Goal: Task Accomplishment & Management: Manage account settings

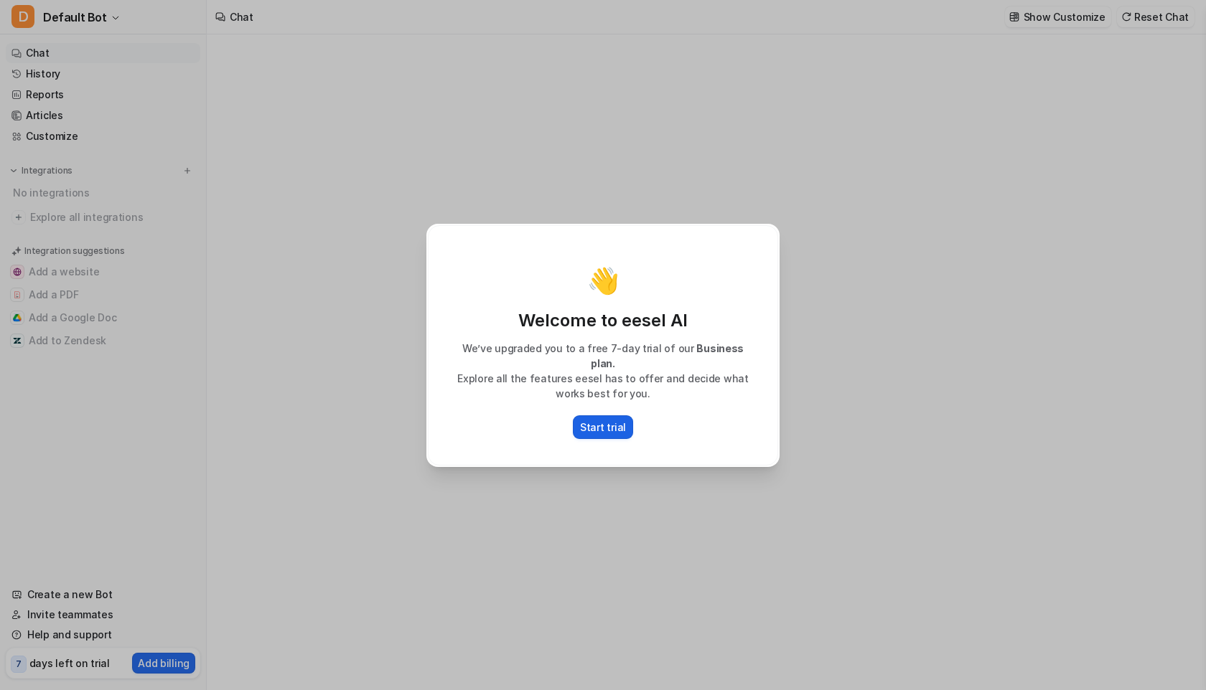
type textarea "**********"
click at [603, 420] on p "Start trial" at bounding box center [603, 427] width 46 height 15
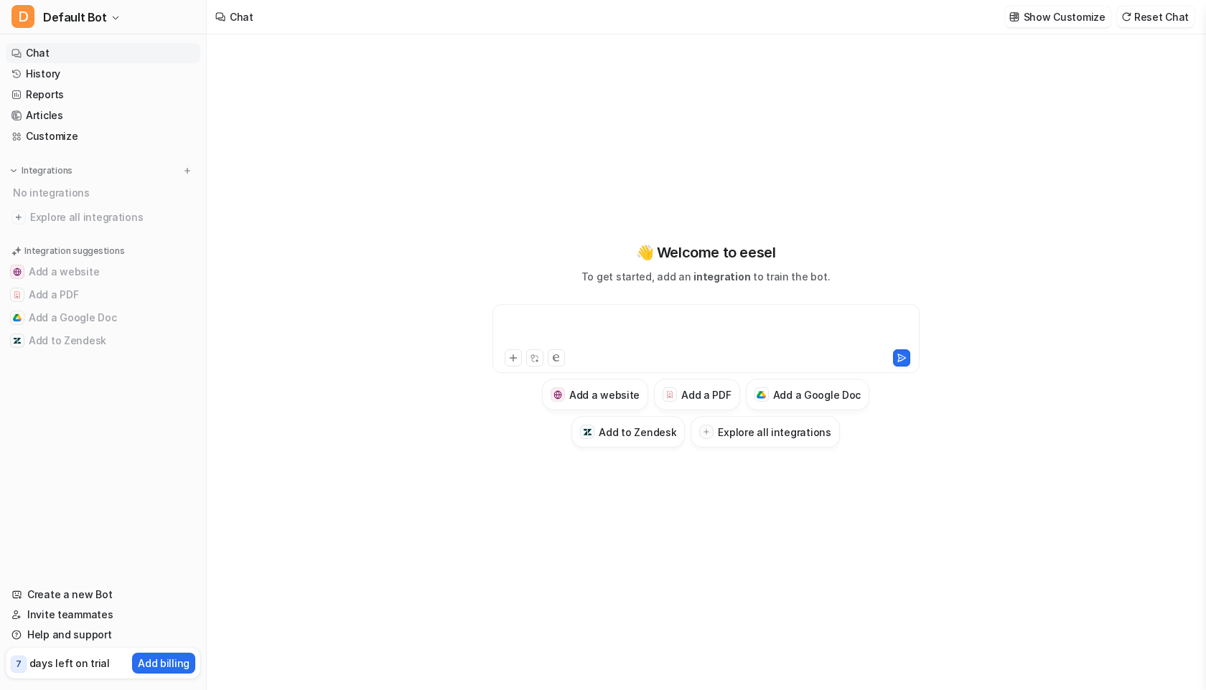
click at [576, 327] on div at bounding box center [706, 330] width 420 height 33
paste div
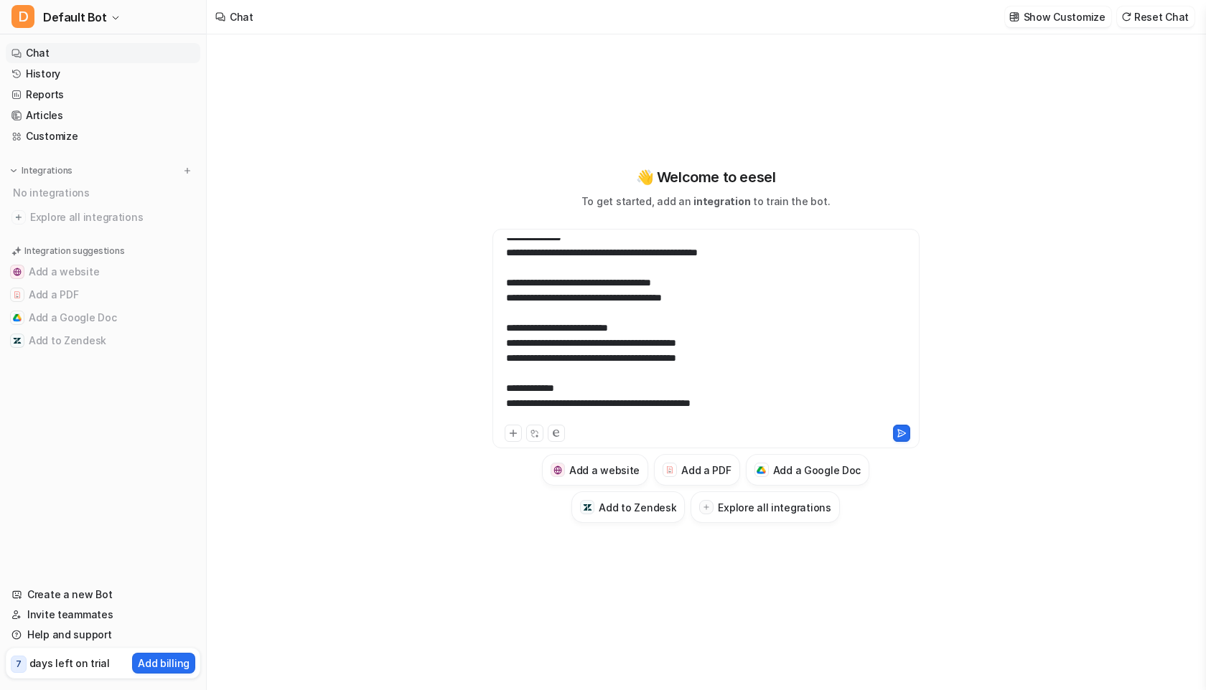
scroll to position [2017, 0]
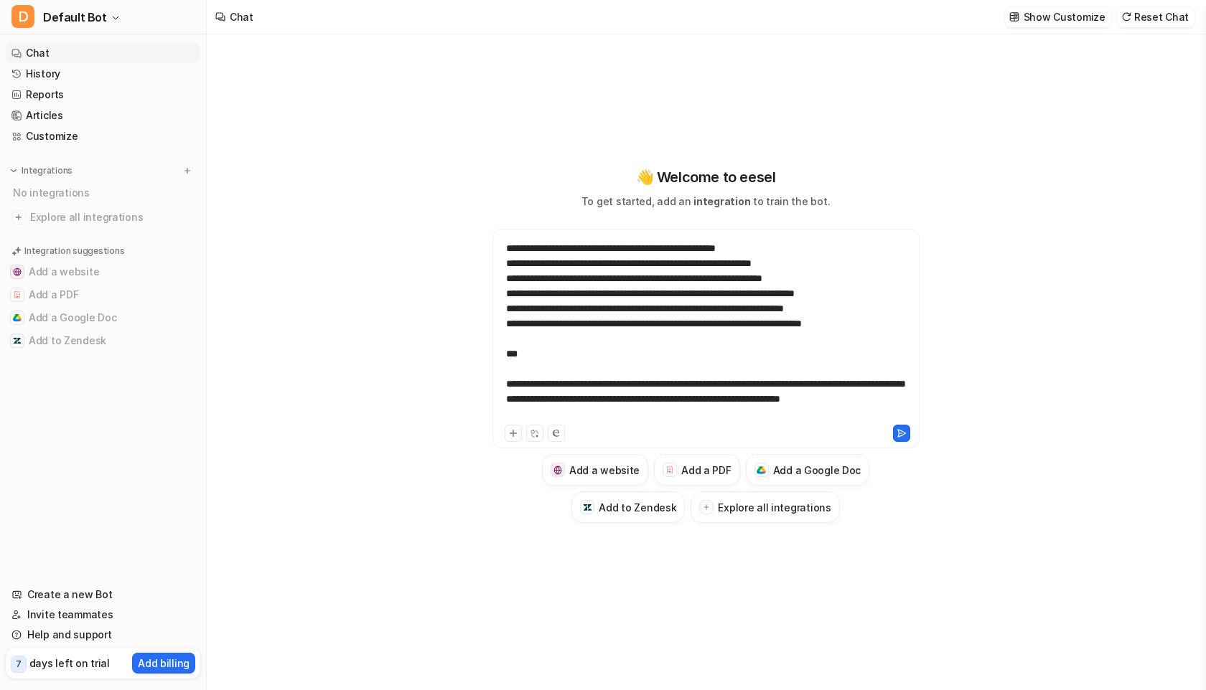
click at [592, 361] on div at bounding box center [706, 330] width 420 height 184
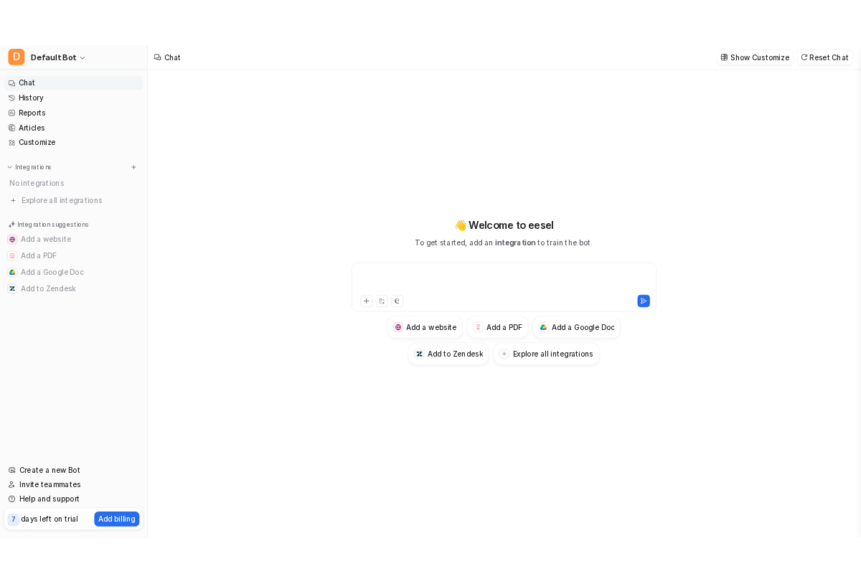
scroll to position [0, 0]
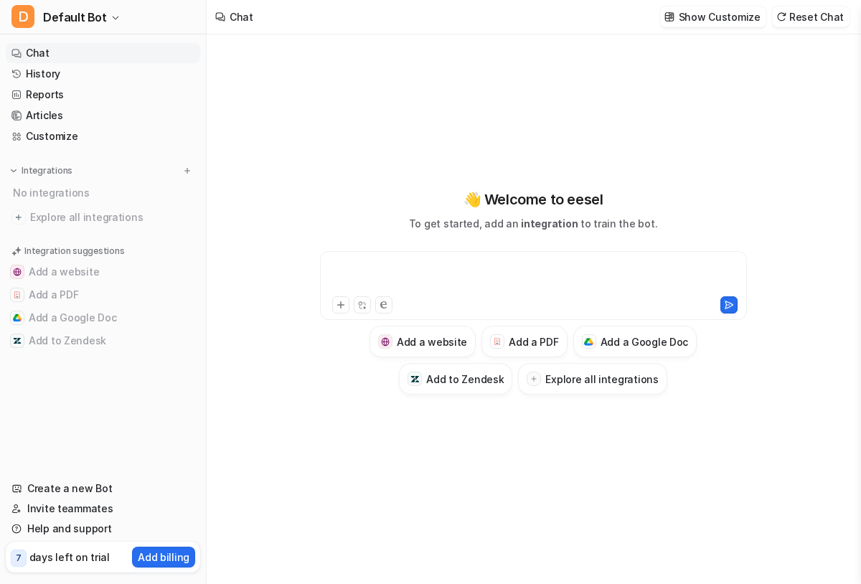
click at [389, 272] on div at bounding box center [534, 277] width 420 height 33
paste div
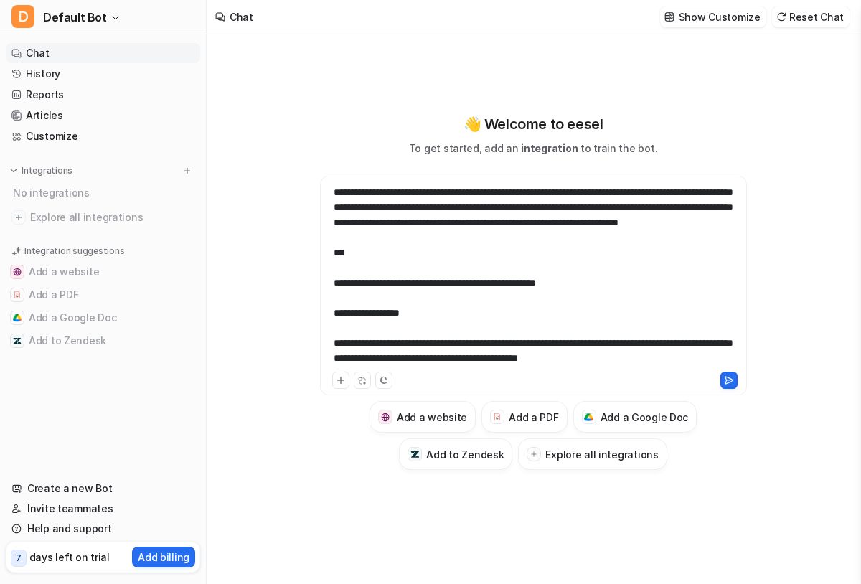
scroll to position [2015, 0]
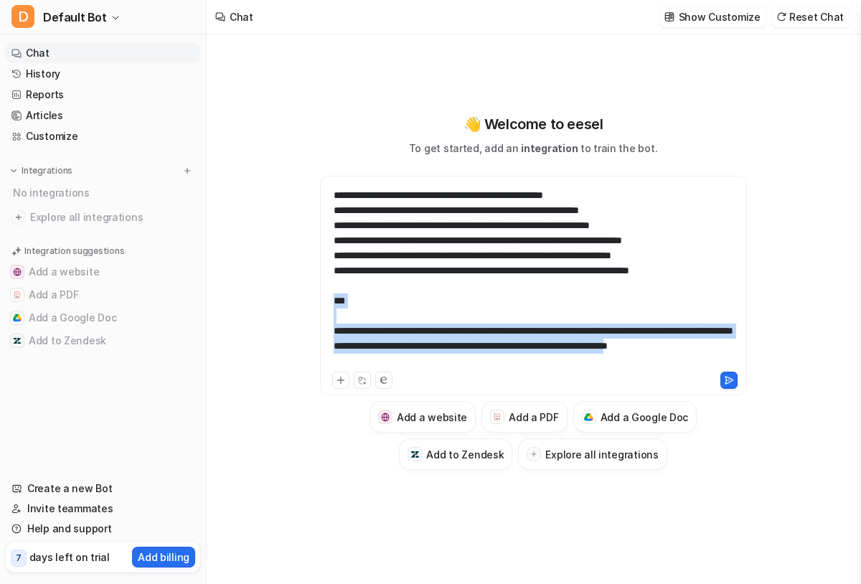
drag, startPoint x: 407, startPoint y: 348, endPoint x: 324, endPoint y: 291, distance: 100.5
click at [324, 291] on div at bounding box center [534, 277] width 420 height 184
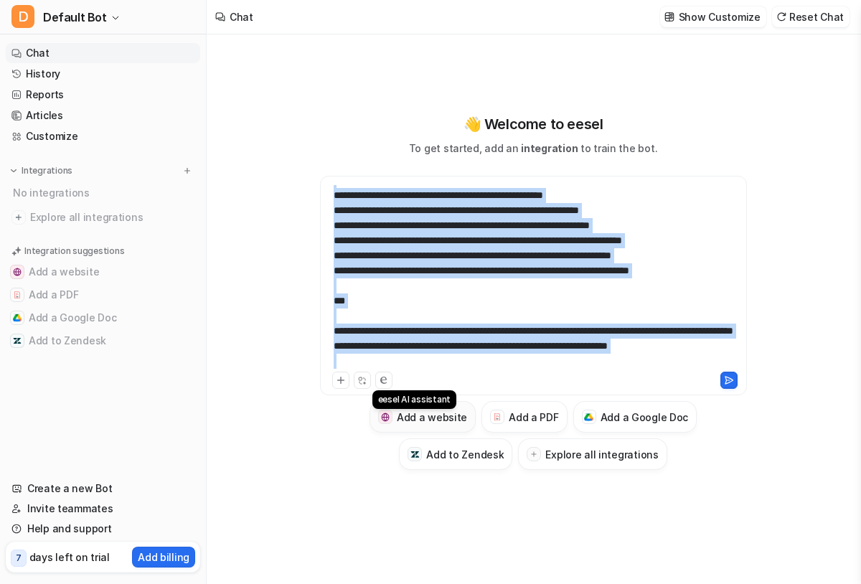
scroll to position [2017, 0]
drag, startPoint x: 336, startPoint y: 239, endPoint x: 393, endPoint y: 409, distance: 179.5
click at [393, 409] on div "Add a website Add a PDF Add a Google Doc Add to Zendesk Explore all integrations" at bounding box center [533, 323] width 427 height 294
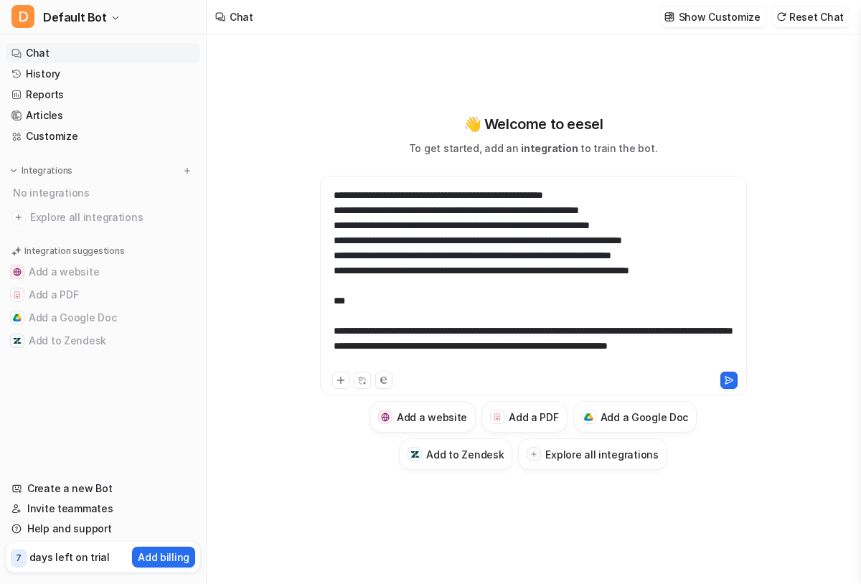
scroll to position [1776, 0]
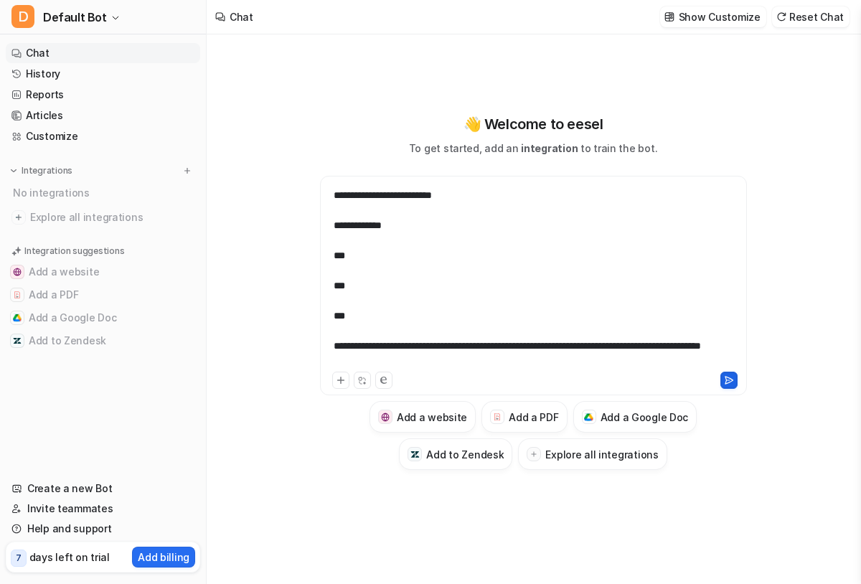
click at [726, 378] on icon at bounding box center [729, 380] width 8 height 7
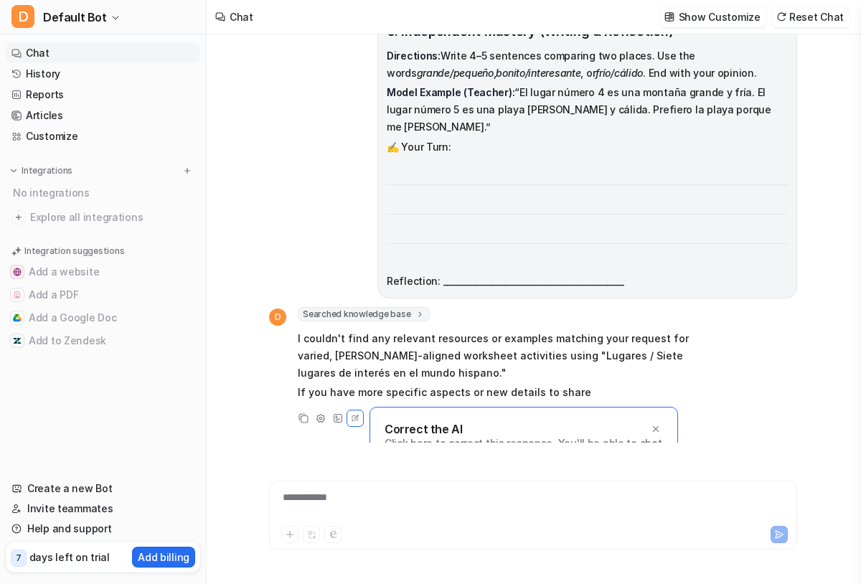
scroll to position [1733, 0]
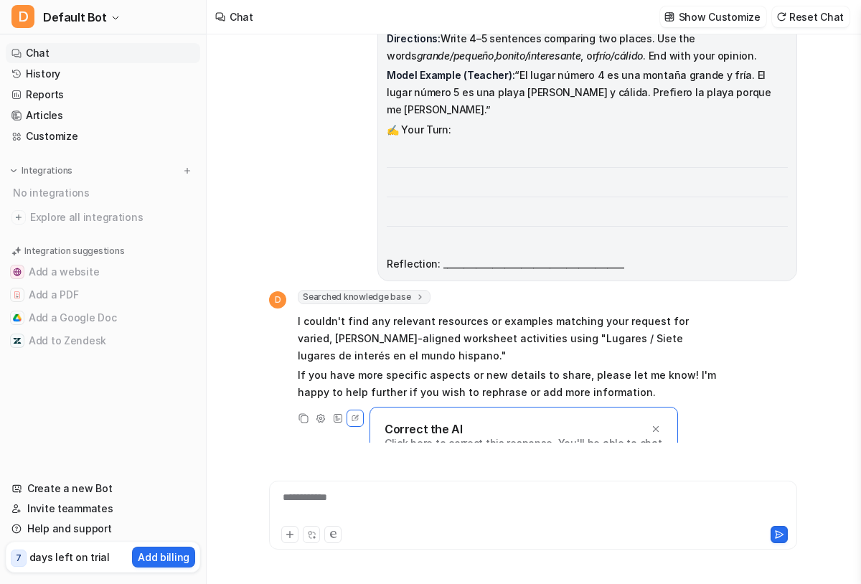
click at [381, 507] on div "**********" at bounding box center [533, 506] width 521 height 33
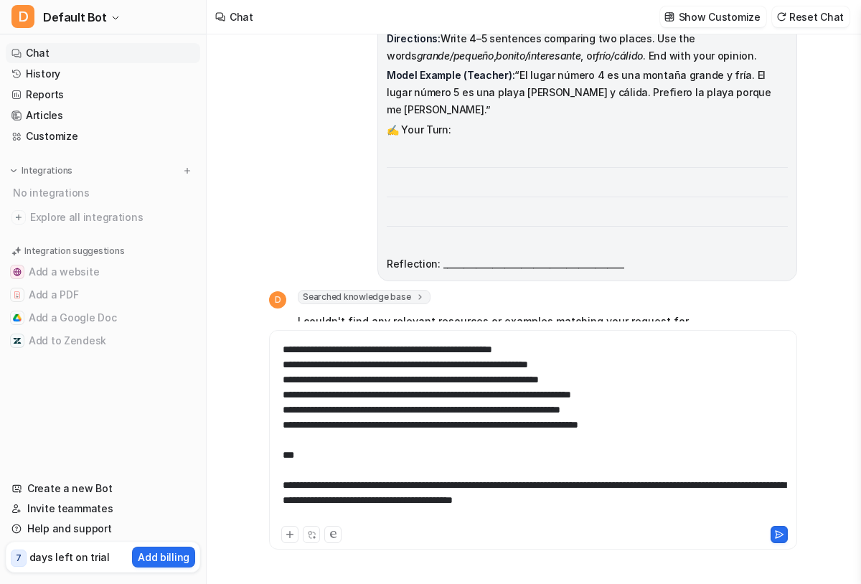
scroll to position [1959, 0]
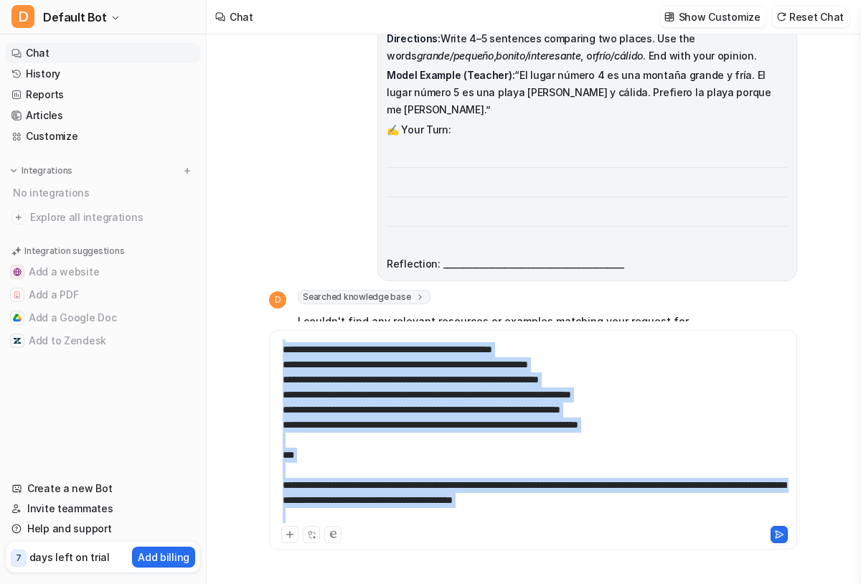
drag, startPoint x: 286, startPoint y: 357, endPoint x: 374, endPoint y: 525, distance: 189.7
click at [374, 525] on div "**********" at bounding box center [533, 440] width 528 height 220
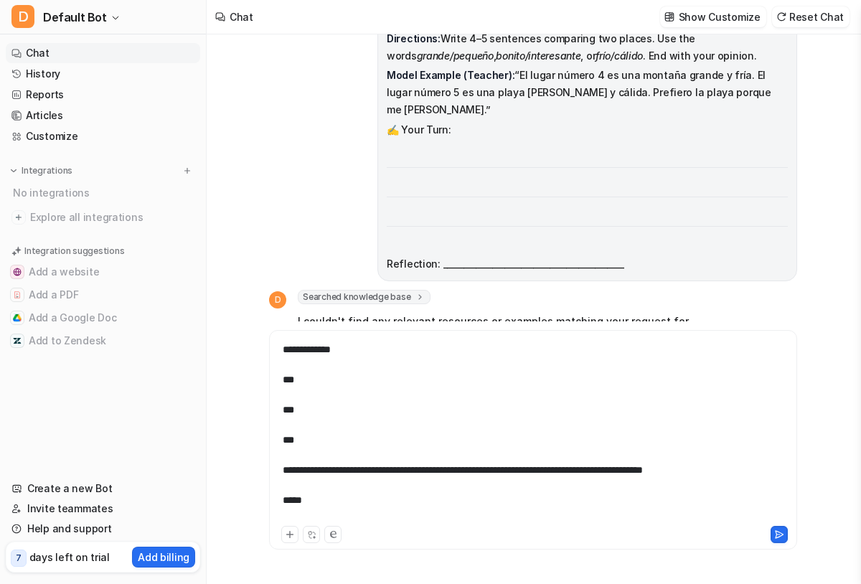
scroll to position [1791, 0]
click at [779, 535] on icon at bounding box center [779, 535] width 10 height 10
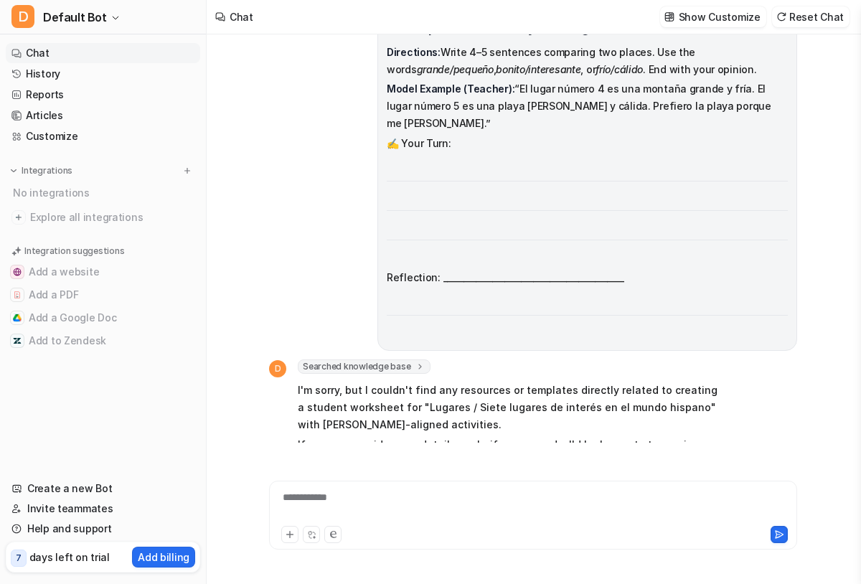
scroll to position [3853, 0]
click at [658, 493] on icon at bounding box center [656, 498] width 10 height 10
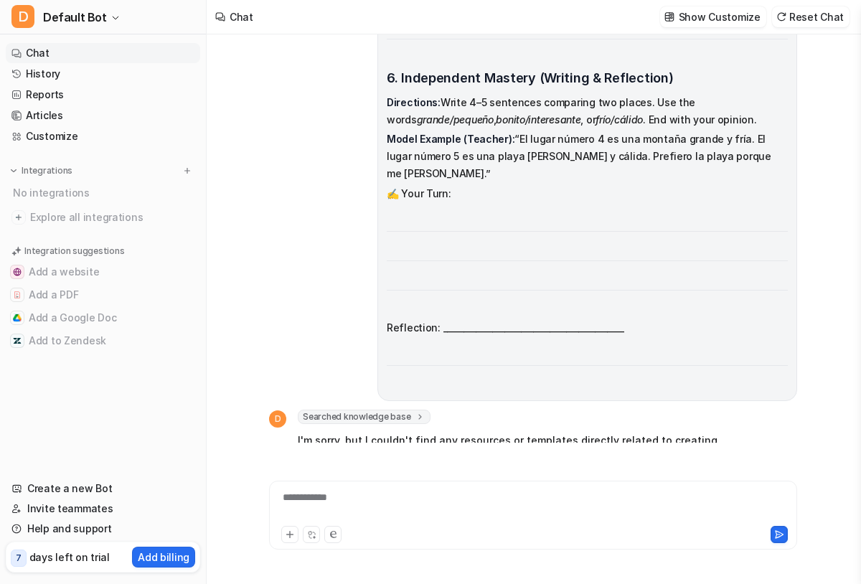
click at [472, 507] on div "**********" at bounding box center [533, 506] width 521 height 33
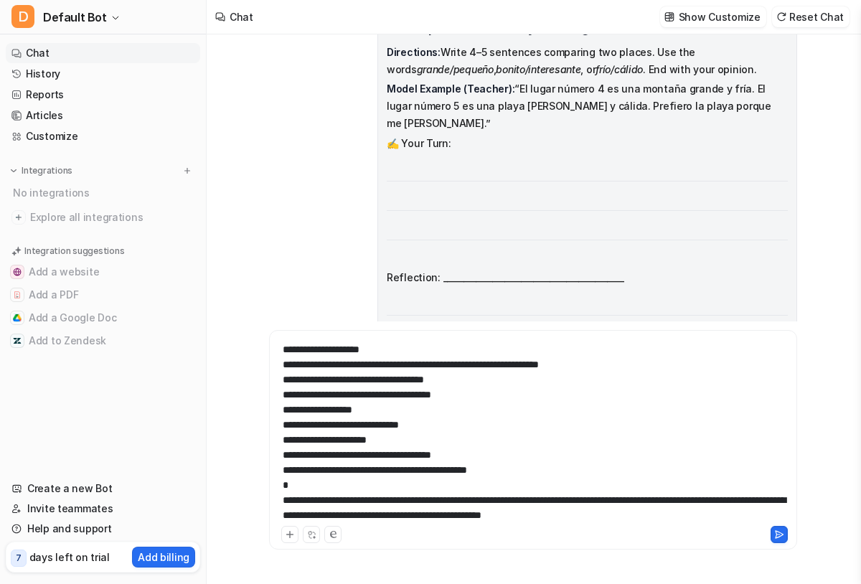
scroll to position [2198, 0]
click at [286, 483] on div at bounding box center [533, 431] width 521 height 184
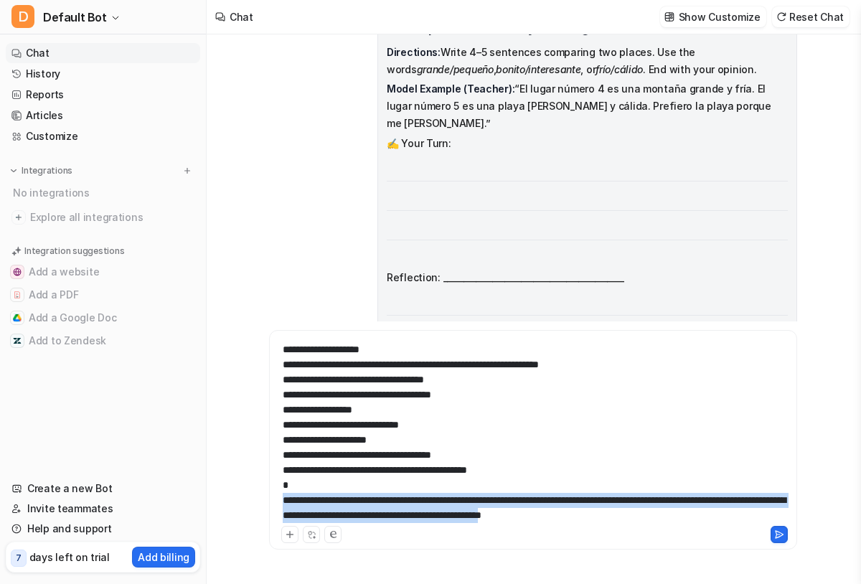
click at [665, 527] on div at bounding box center [533, 440] width 528 height 220
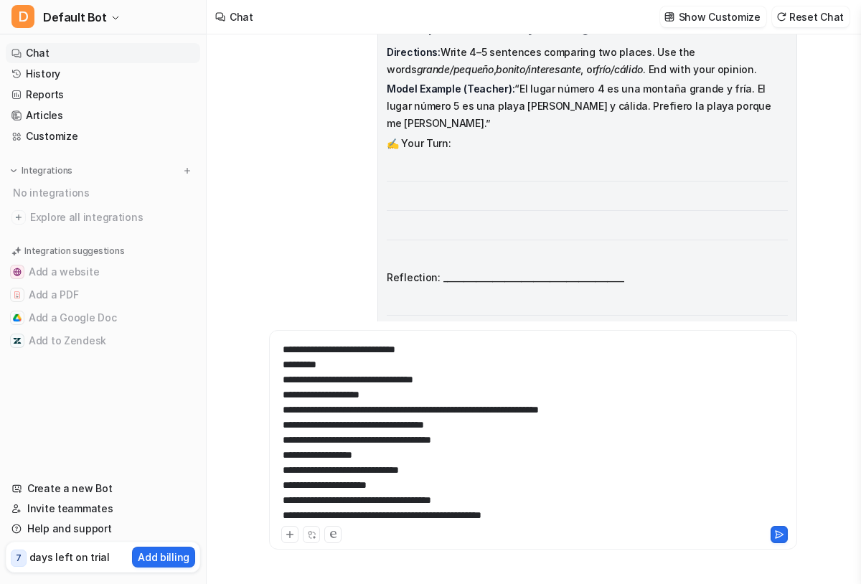
scroll to position [2167, 0]
click at [782, 536] on icon at bounding box center [779, 535] width 10 height 10
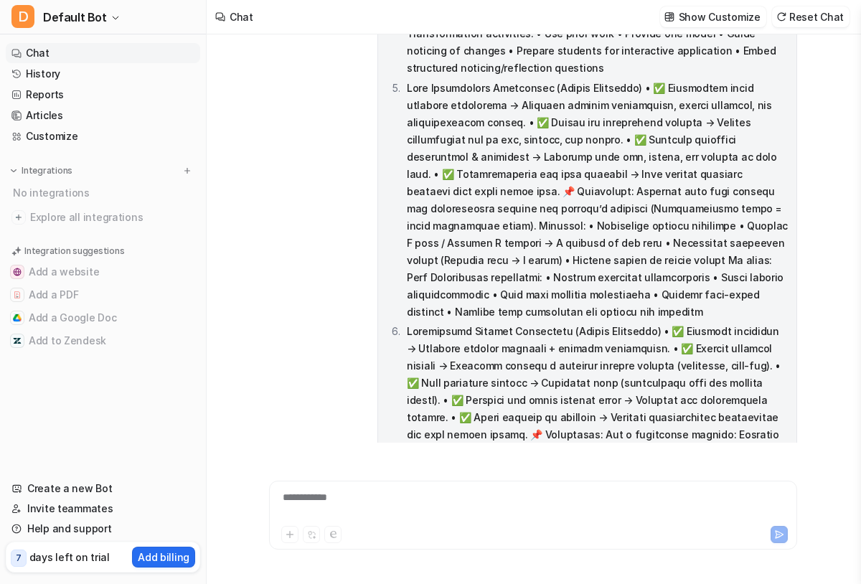
scroll to position [5737, 0]
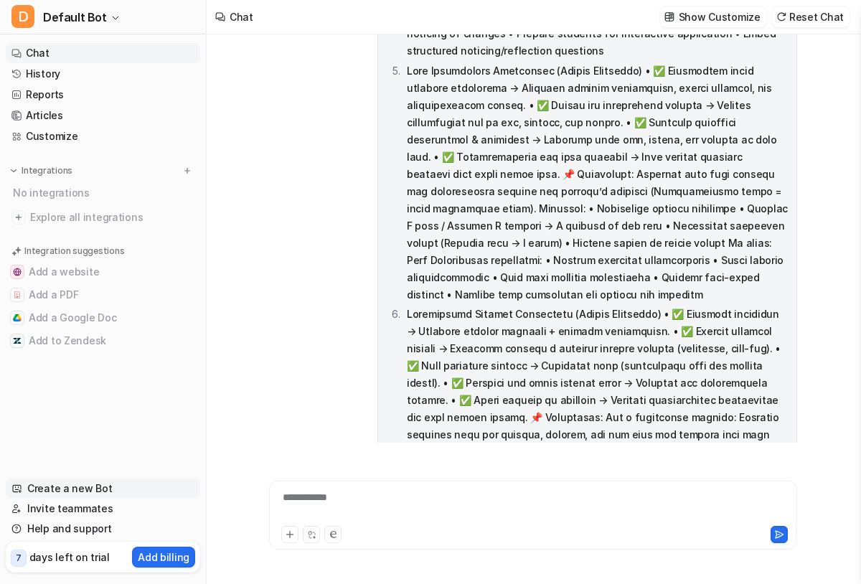
click at [75, 489] on link "Create a new Bot" at bounding box center [103, 489] width 194 height 20
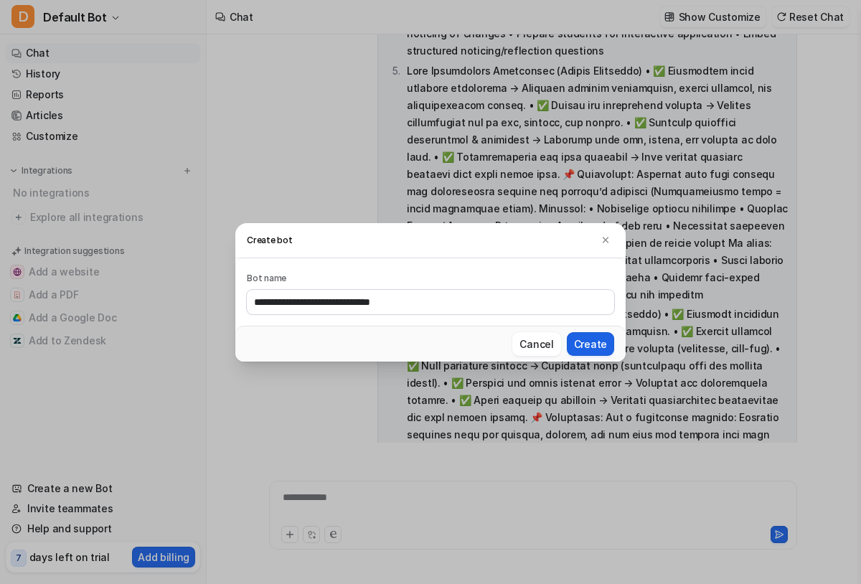
type input "**********"
click at [586, 344] on button "Create" at bounding box center [590, 344] width 47 height 24
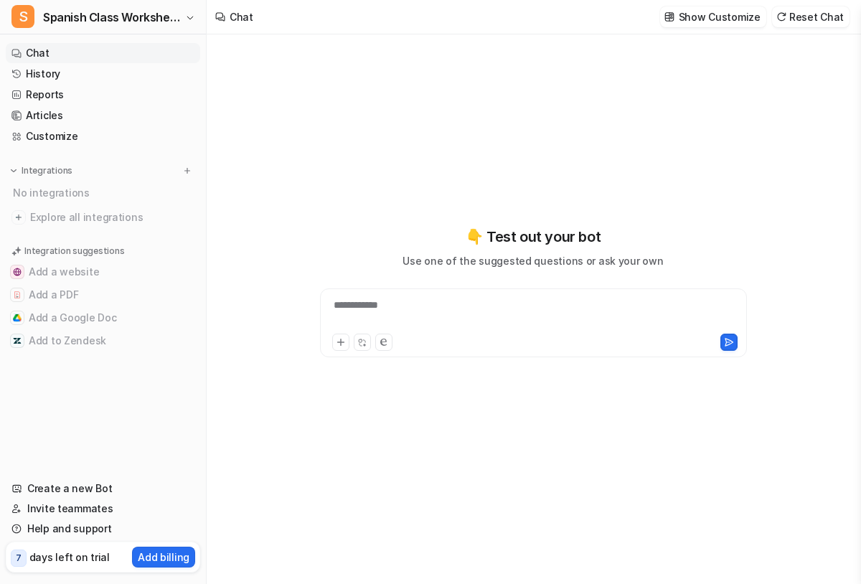
type textarea "**********"
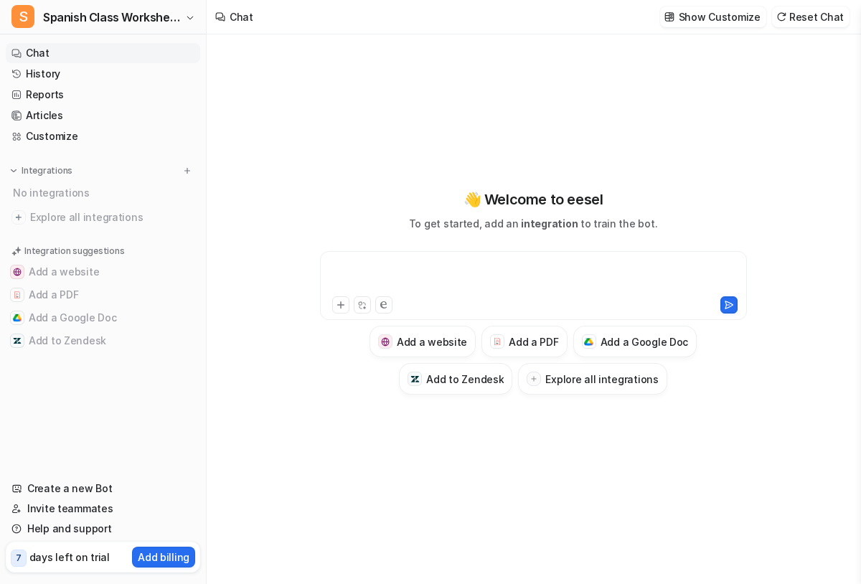
click at [410, 269] on div at bounding box center [534, 277] width 420 height 33
paste div
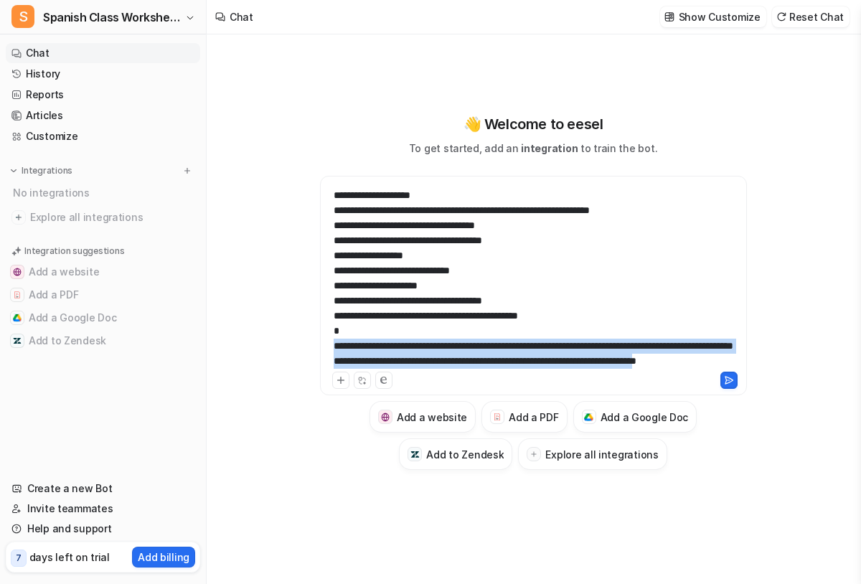
drag, startPoint x: 334, startPoint y: 318, endPoint x: 506, endPoint y: 363, distance: 177.4
click at [506, 363] on div at bounding box center [534, 277] width 420 height 184
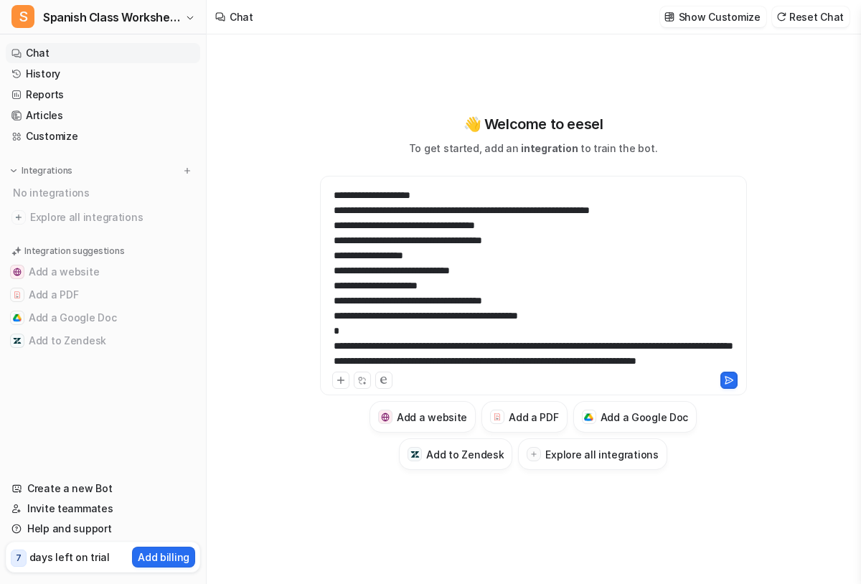
scroll to position [2454, 0]
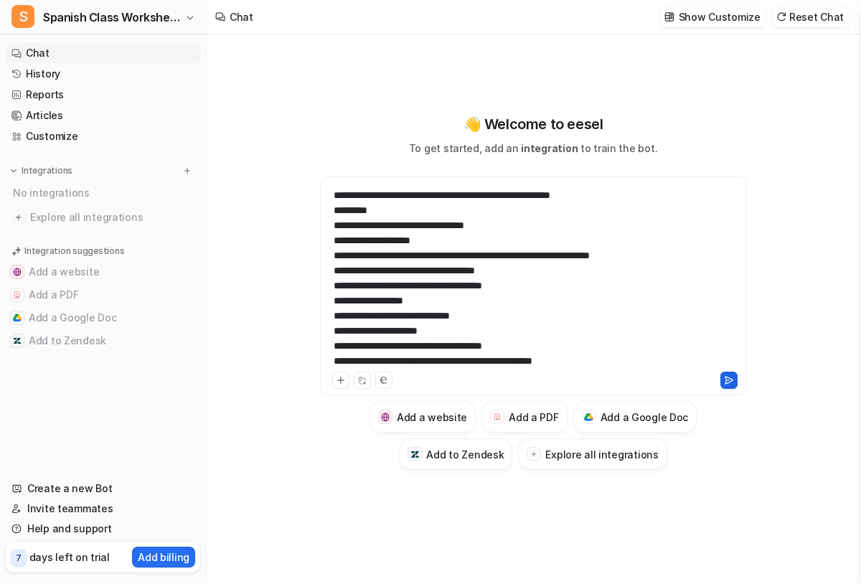
click at [724, 379] on icon at bounding box center [729, 380] width 10 height 10
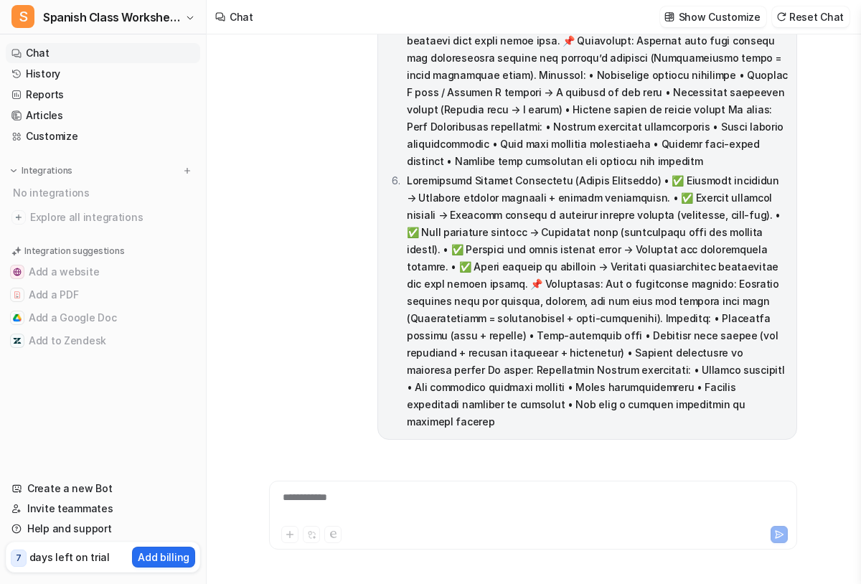
scroll to position [1582, 0]
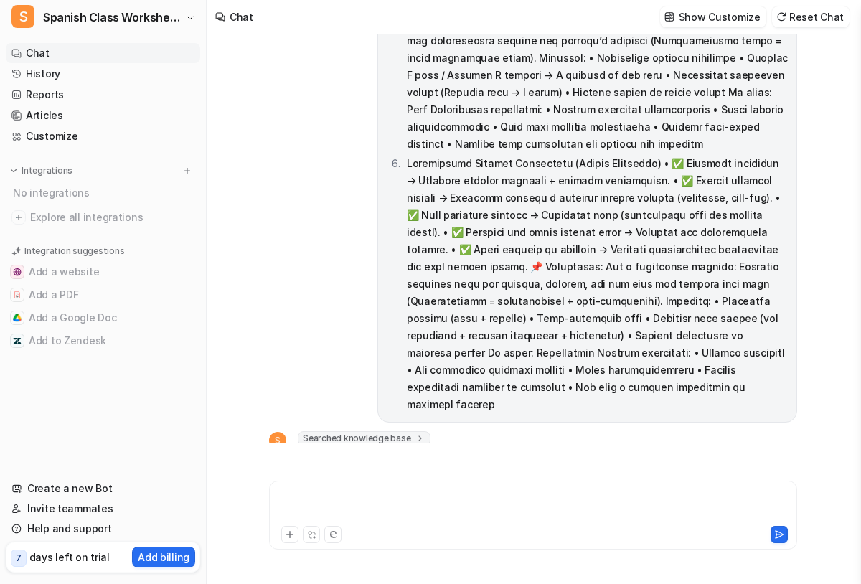
click at [385, 497] on div at bounding box center [533, 506] width 521 height 33
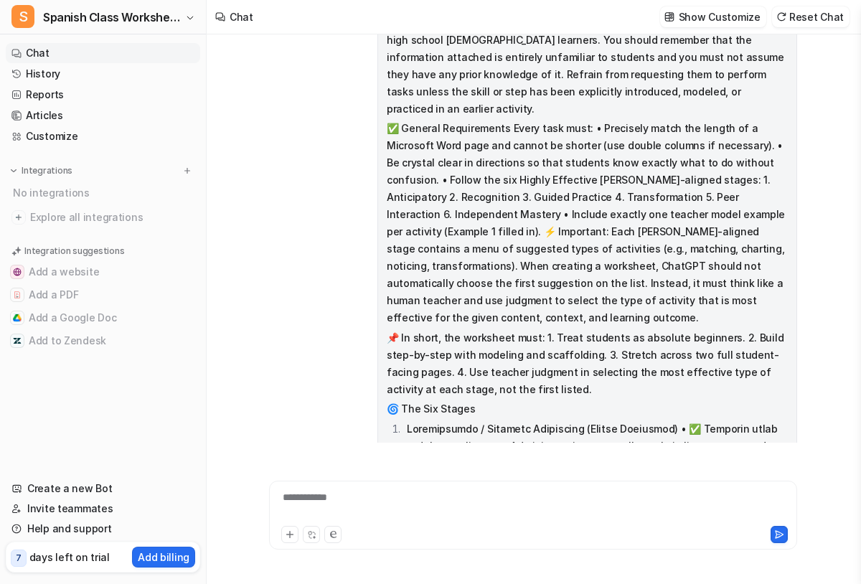
scroll to position [0, 0]
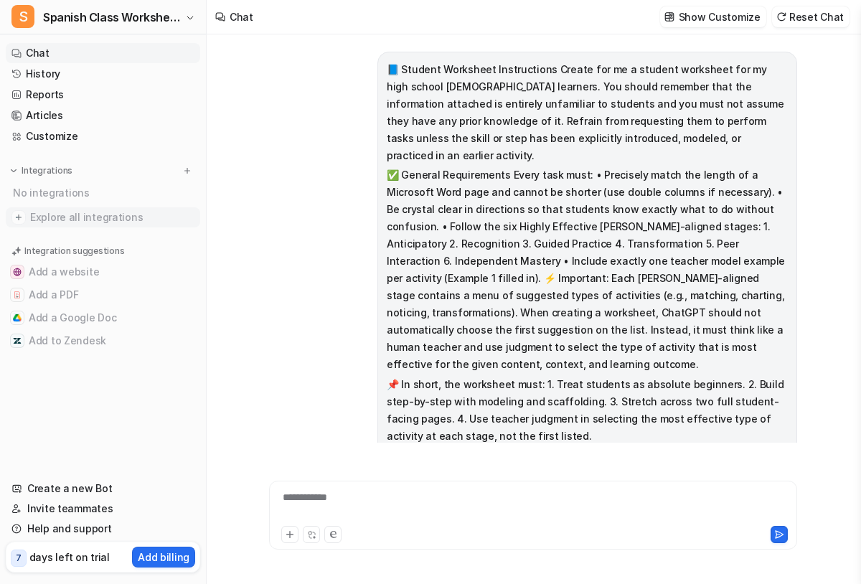
click at [56, 215] on span "Explore all integrations" at bounding box center [112, 217] width 164 height 23
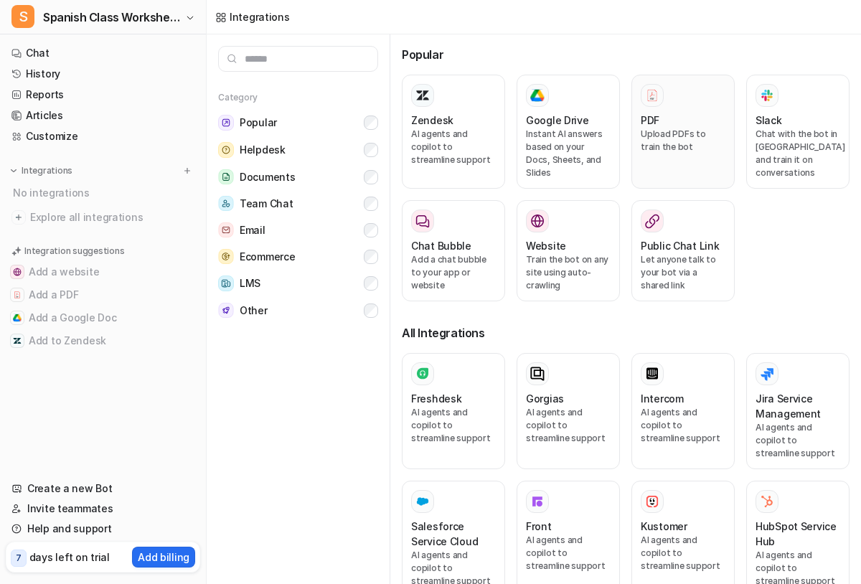
click at [662, 131] on p "Upload PDFs to train the bot" at bounding box center [683, 141] width 85 height 26
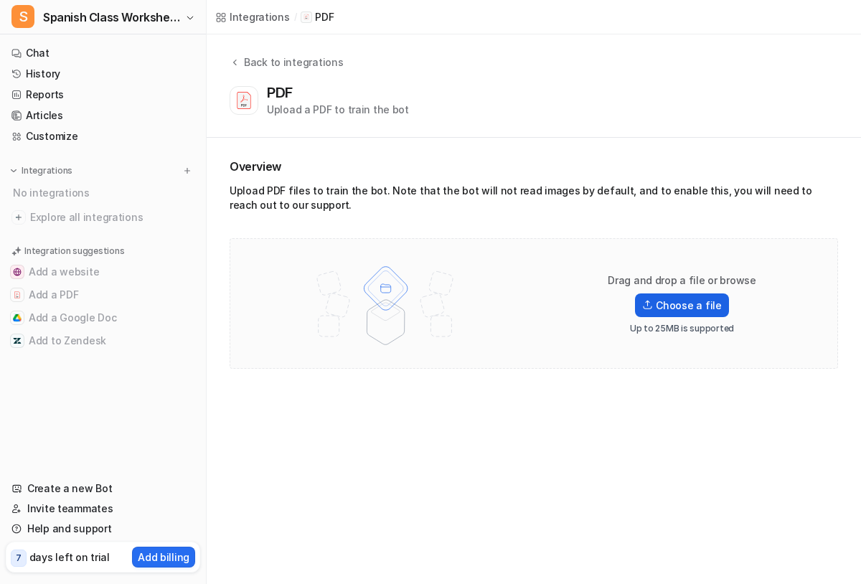
click at [672, 300] on label "Choose a file" at bounding box center [681, 306] width 93 height 24
click at [0, 0] on input "Choose a file" at bounding box center [0, 0] width 0 height 0
click at [473, 426] on div "Integrations / PDF Back to integrations PDF Upload a PDF to train the bot Overv…" at bounding box center [430, 292] width 861 height 584
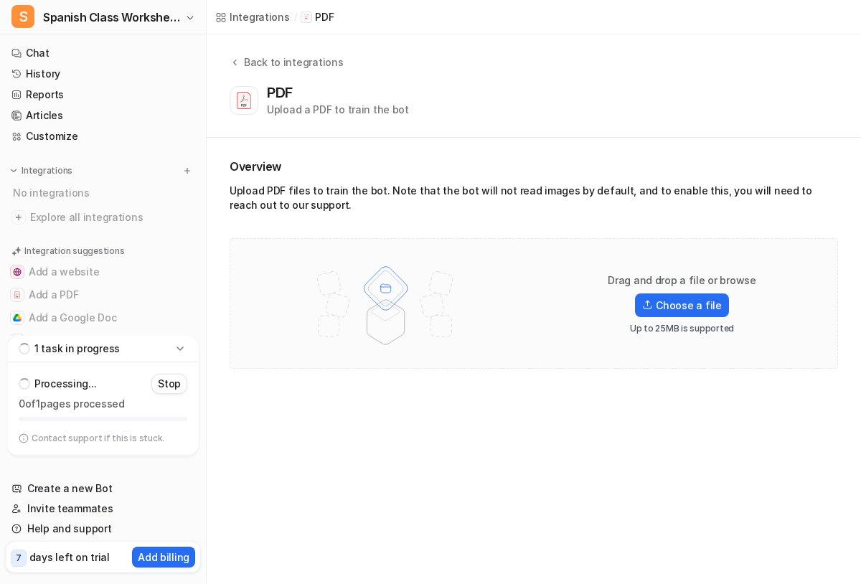
click at [377, 165] on h2 "Overview" at bounding box center [534, 166] width 609 height 17
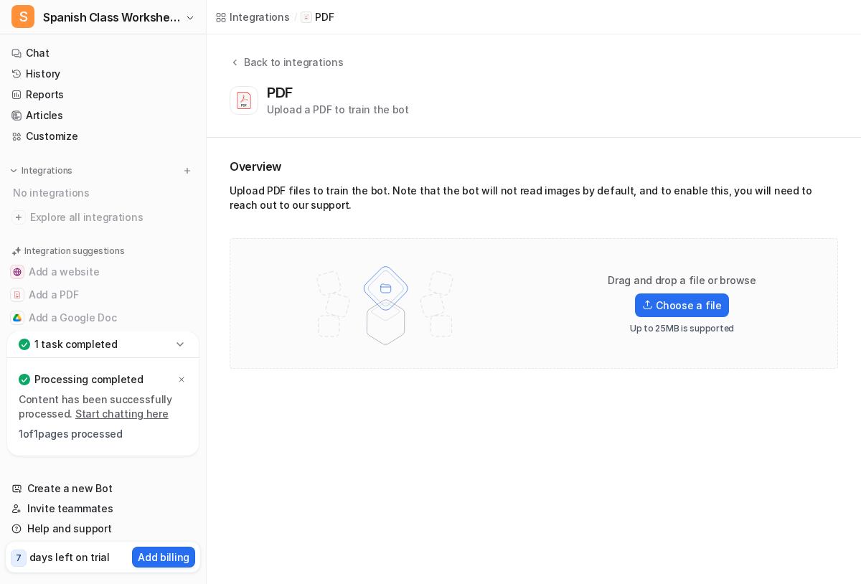
click at [139, 411] on link "Start chatting here" at bounding box center [121, 414] width 93 height 12
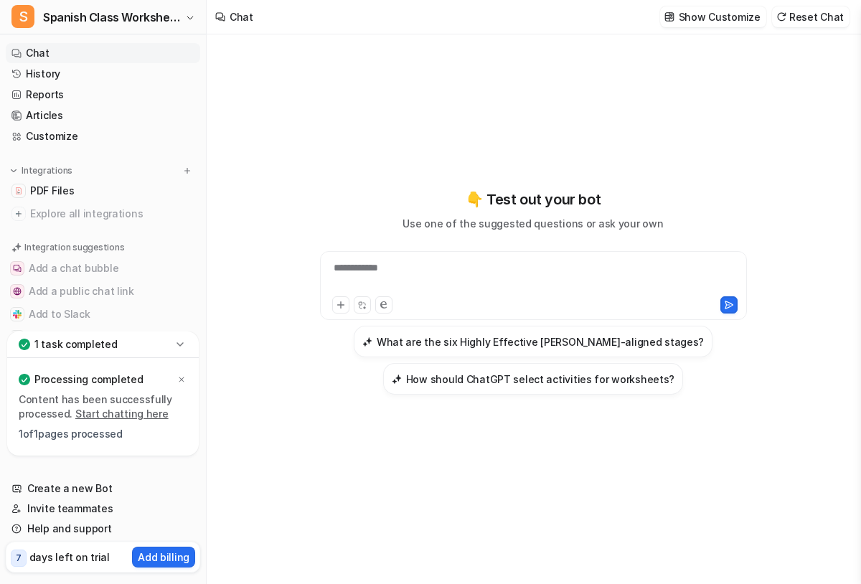
click at [389, 276] on div "**********" at bounding box center [534, 277] width 420 height 33
click at [343, 310] on icon at bounding box center [341, 305] width 10 height 10
click at [362, 306] on icon at bounding box center [361, 305] width 9 height 9
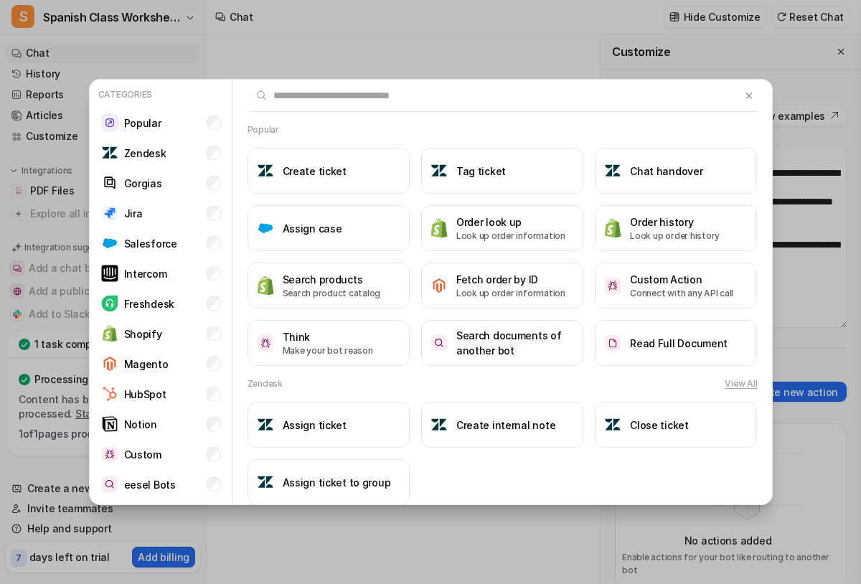
click at [155, 71] on div "Categories Popular Zendesk Gorgias Jira Salesforce Intercom Freshdesk Shopify M…" at bounding box center [431, 292] width 707 height 584
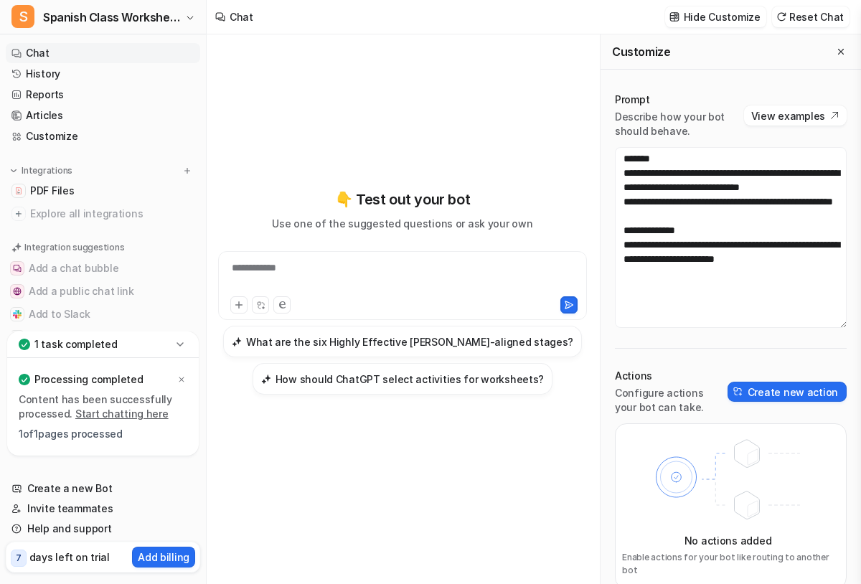
click at [278, 266] on div "**********" at bounding box center [403, 277] width 362 height 33
paste div
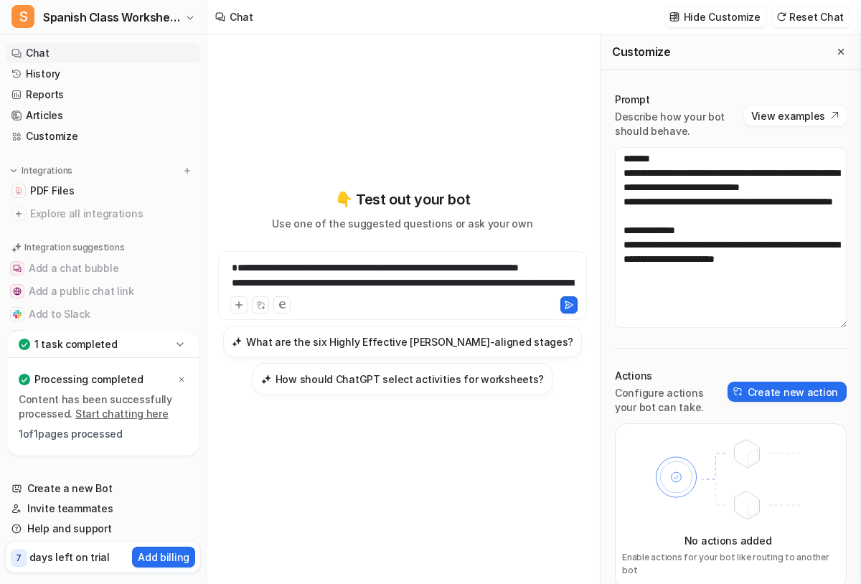
scroll to position [1156, 0]
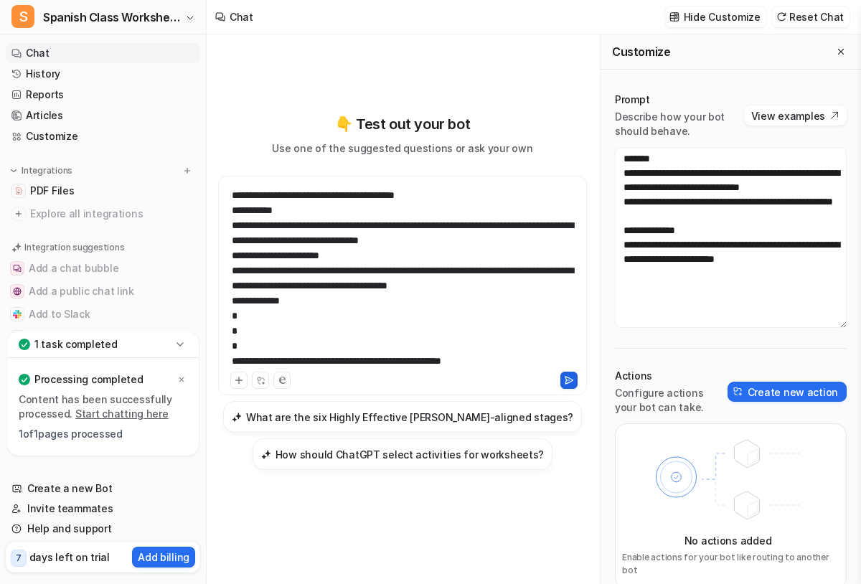
click at [561, 378] on button at bounding box center [569, 380] width 17 height 17
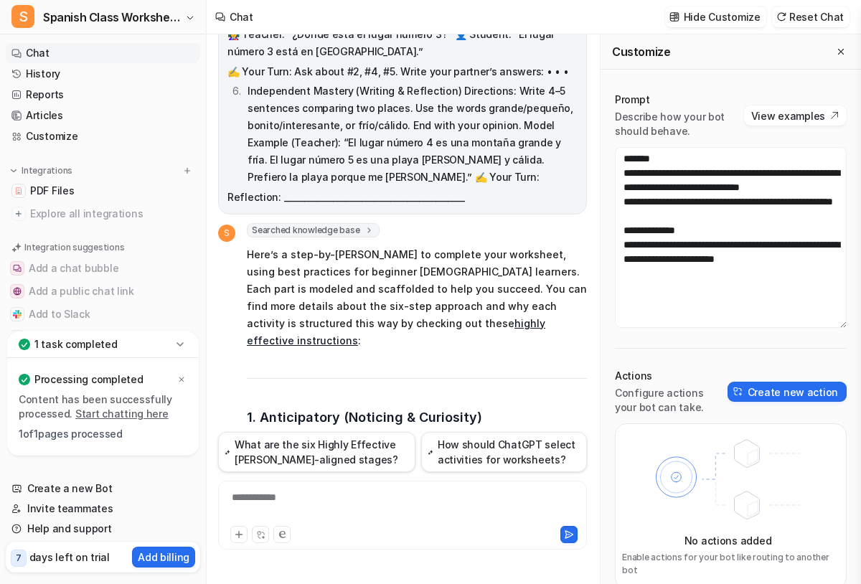
scroll to position [685, 0]
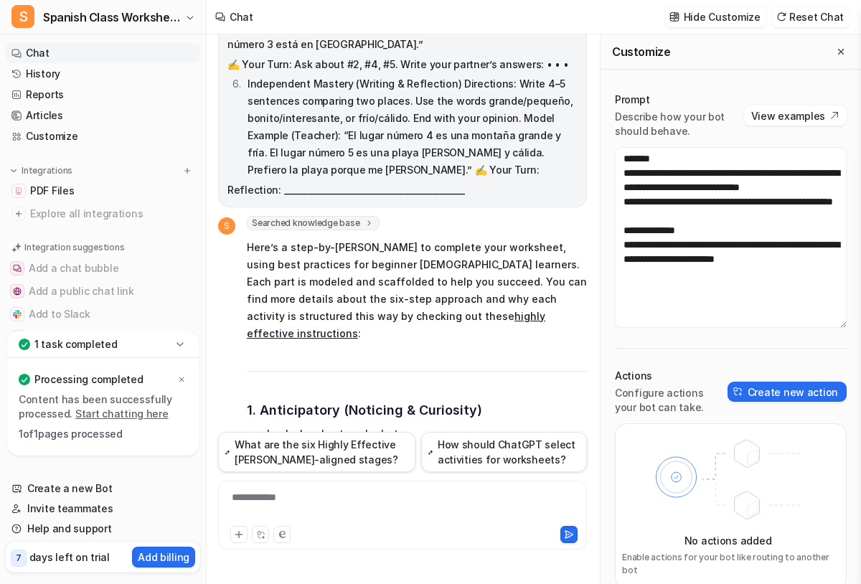
click at [428, 310] on link "highly effective instructions" at bounding box center [396, 324] width 299 height 29
click at [151, 555] on p "Add billing" at bounding box center [164, 557] width 52 height 15
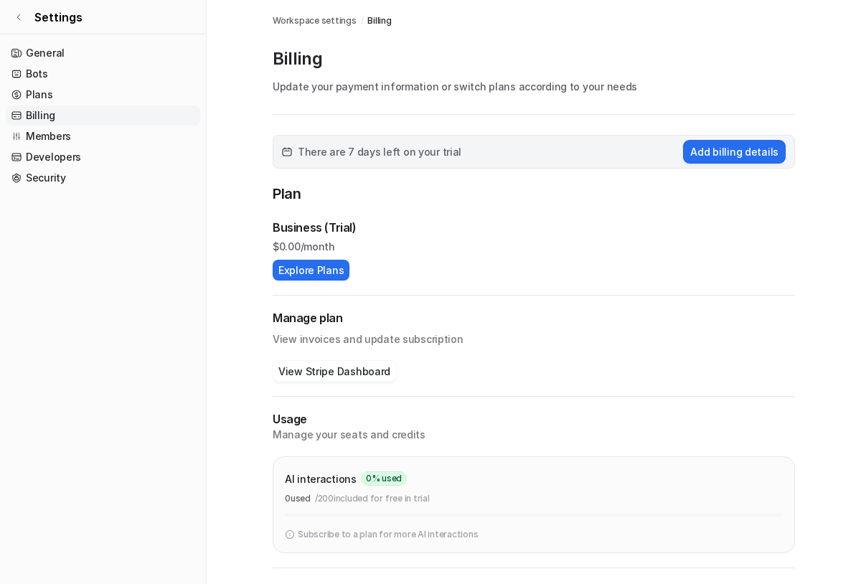
click at [362, 156] on span "There are 7 days left on your trial" at bounding box center [380, 151] width 164 height 15
click at [309, 370] on button "View Stripe Dashboard" at bounding box center [334, 371] width 123 height 21
click at [323, 153] on span "There are 7 days left on your trial" at bounding box center [380, 151] width 164 height 15
click at [35, 92] on link "Plans" at bounding box center [103, 95] width 194 height 20
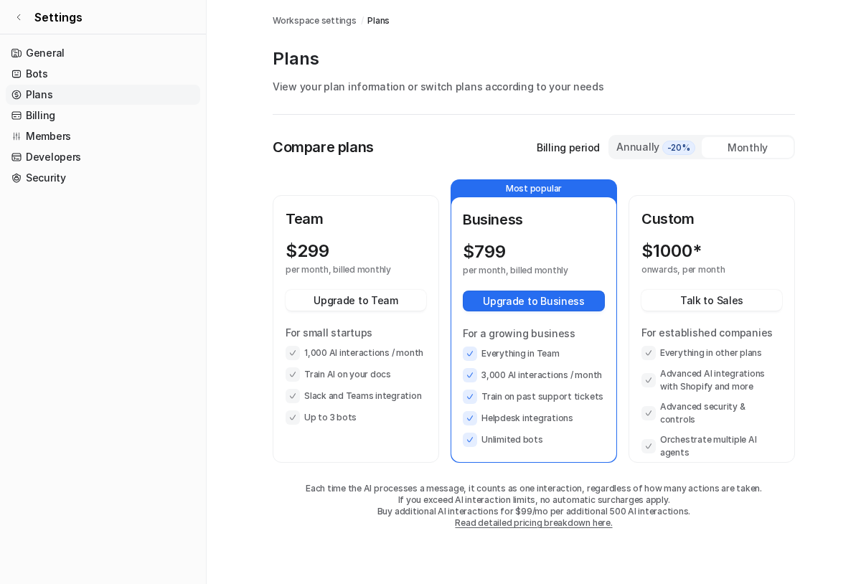
click at [529, 123] on div "Compare plans Billing period Annually -20% Monthly Team $ 299 per month, billed…" at bounding box center [534, 336] width 522 height 443
click at [368, 238] on div "Team $ 299 per month, billed monthly Upgrade to Team For small startups 1,000 A…" at bounding box center [356, 316] width 141 height 217
click at [667, 253] on p "$ 1000*" at bounding box center [672, 251] width 60 height 20
click at [745, 144] on div "Monthly" at bounding box center [748, 147] width 92 height 21
click at [730, 155] on div "Monthly" at bounding box center [748, 147] width 92 height 21
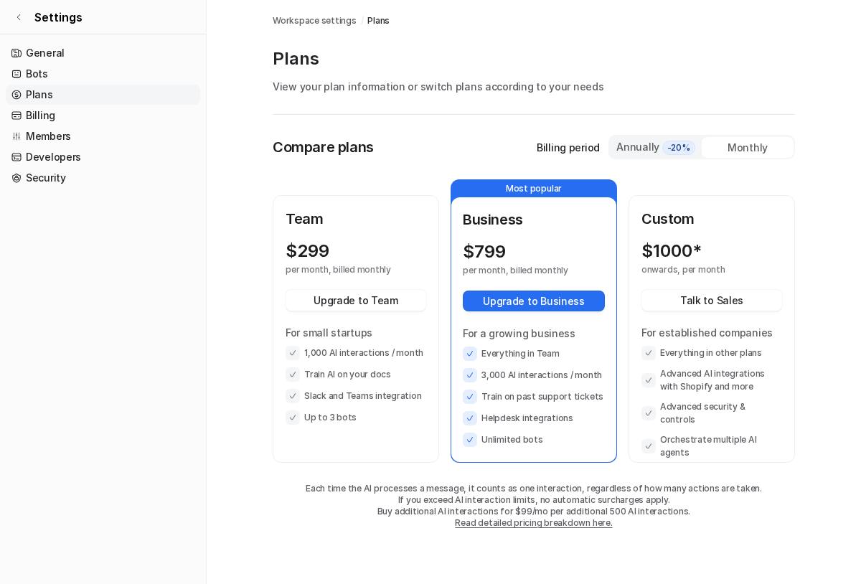
click at [731, 152] on div "Monthly" at bounding box center [748, 147] width 92 height 21
click at [44, 116] on link "Billing" at bounding box center [103, 116] width 194 height 20
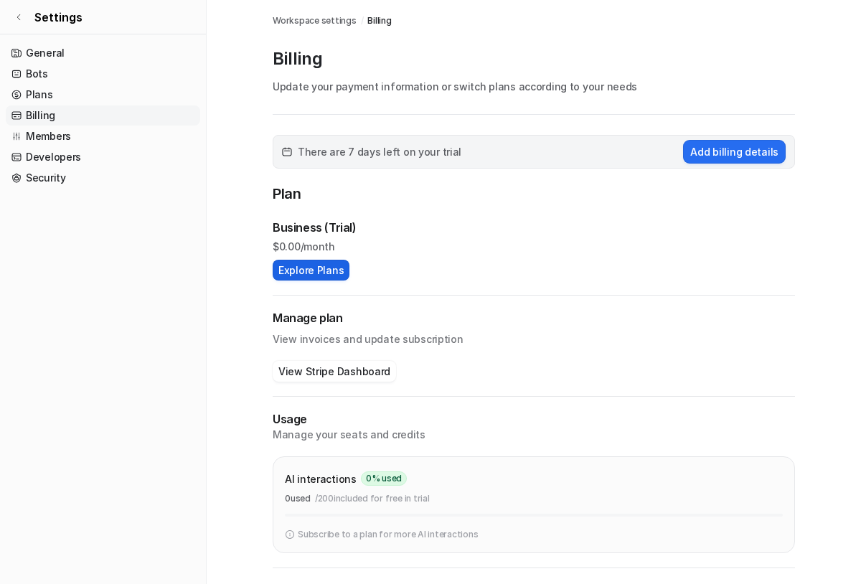
click at [299, 269] on button "Explore Plans" at bounding box center [311, 270] width 77 height 21
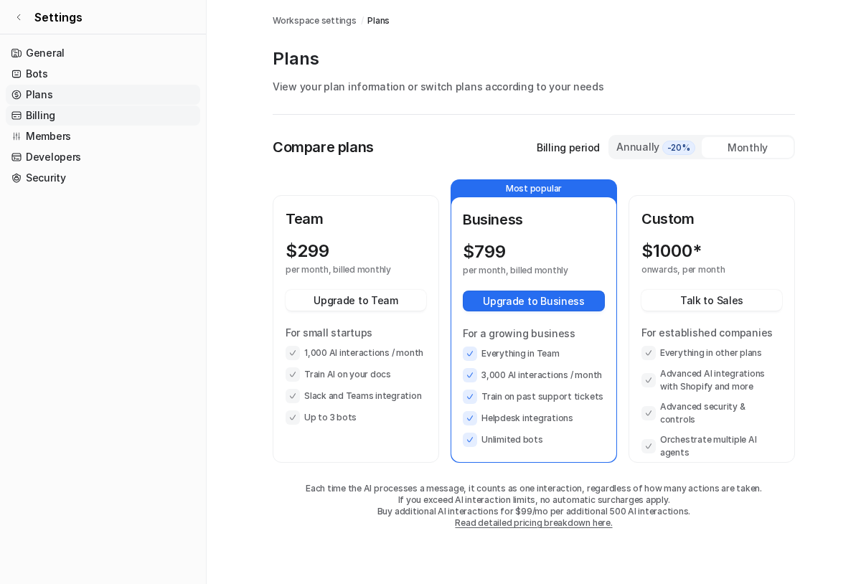
click at [57, 116] on link "Billing" at bounding box center [103, 116] width 194 height 20
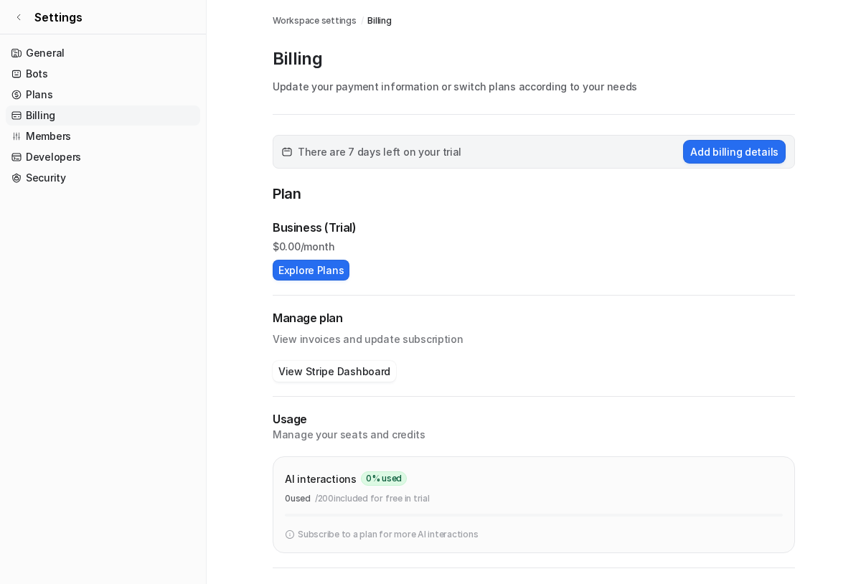
click at [310, 88] on p "Update your payment information or switch plans according to your needs" at bounding box center [534, 86] width 522 height 15
click at [718, 157] on button "Add billing details" at bounding box center [734, 152] width 103 height 24
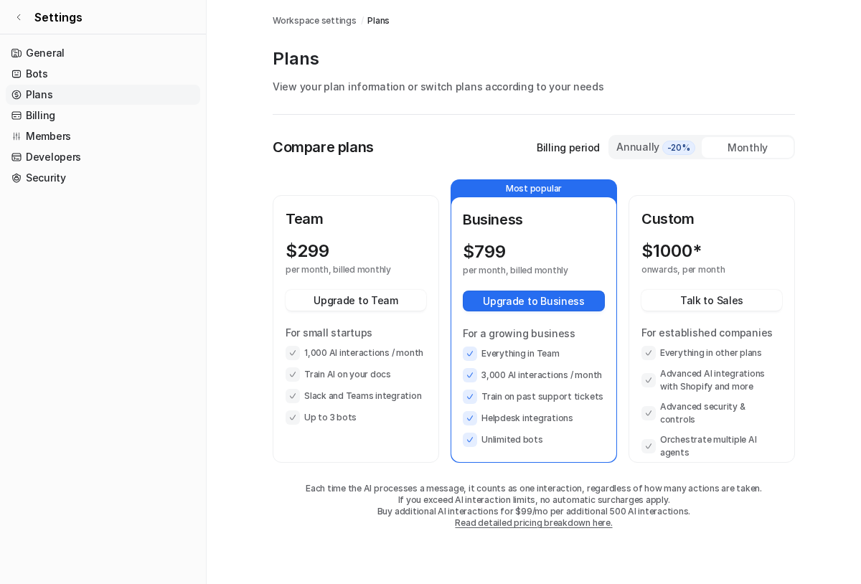
click at [736, 151] on div "Monthly" at bounding box center [748, 147] width 92 height 21
click at [632, 148] on div "Annually -20%" at bounding box center [656, 147] width 80 height 16
click at [743, 149] on div "Monthly" at bounding box center [748, 147] width 92 height 21
click at [47, 47] on link "General" at bounding box center [103, 53] width 194 height 20
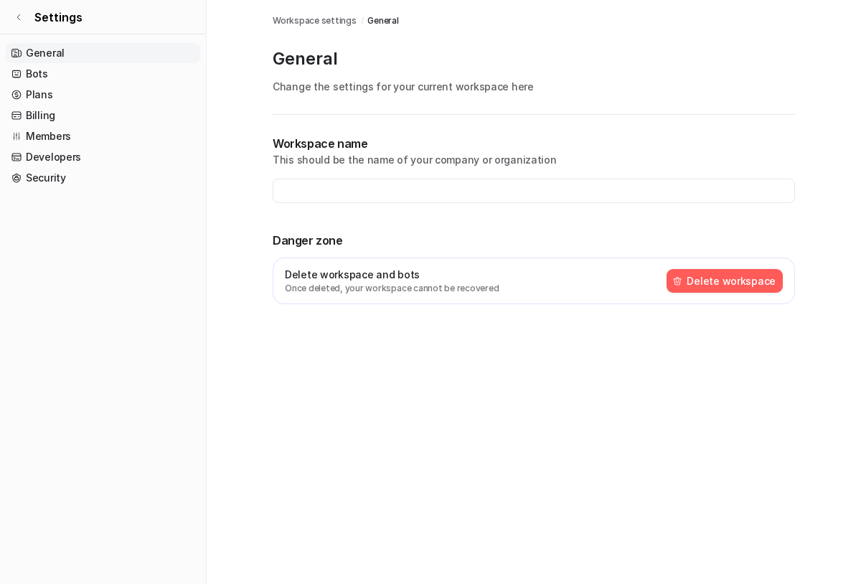
type input "**********"
click at [699, 279] on button "Delete workspace" at bounding box center [725, 281] width 116 height 24
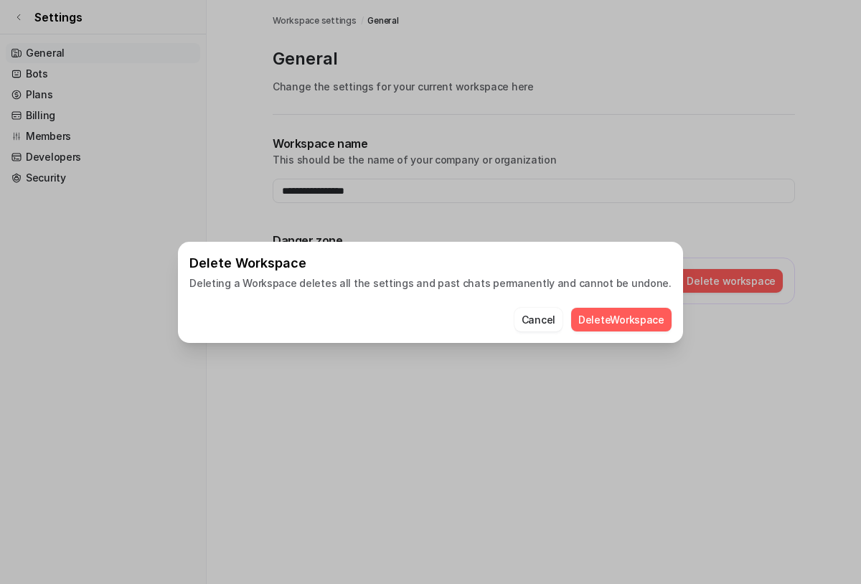
click at [596, 313] on button "Delete Workspace" at bounding box center [621, 320] width 100 height 24
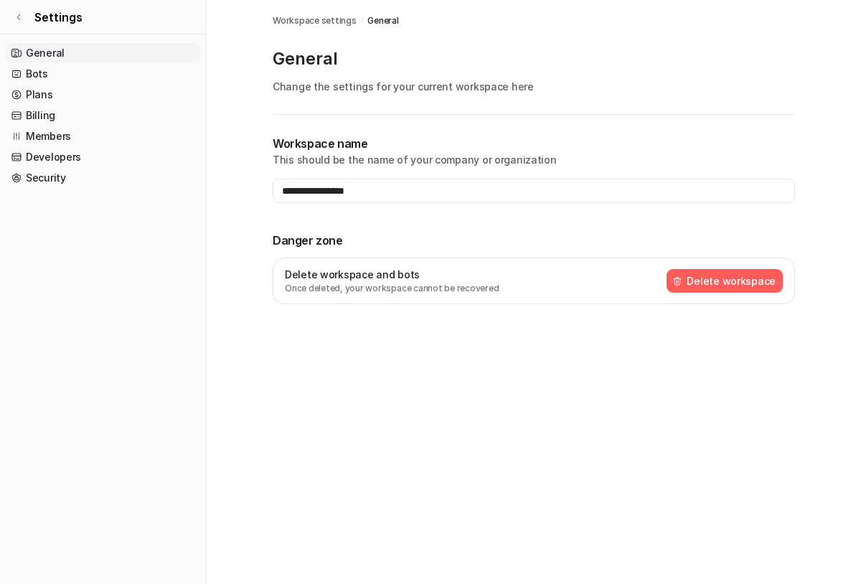
click at [711, 294] on div "Delete workspace and bots Once deleted, your workspace cannot be recovered Dele…" at bounding box center [534, 281] width 522 height 47
click at [716, 278] on button "Delete workspace" at bounding box center [725, 281] width 116 height 24
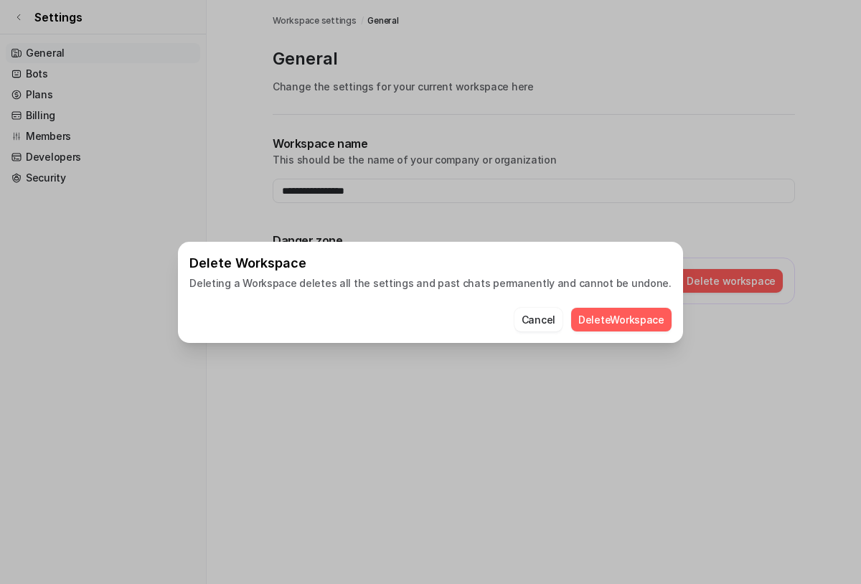
click at [578, 319] on button "Delete Workspace" at bounding box center [621, 320] width 100 height 24
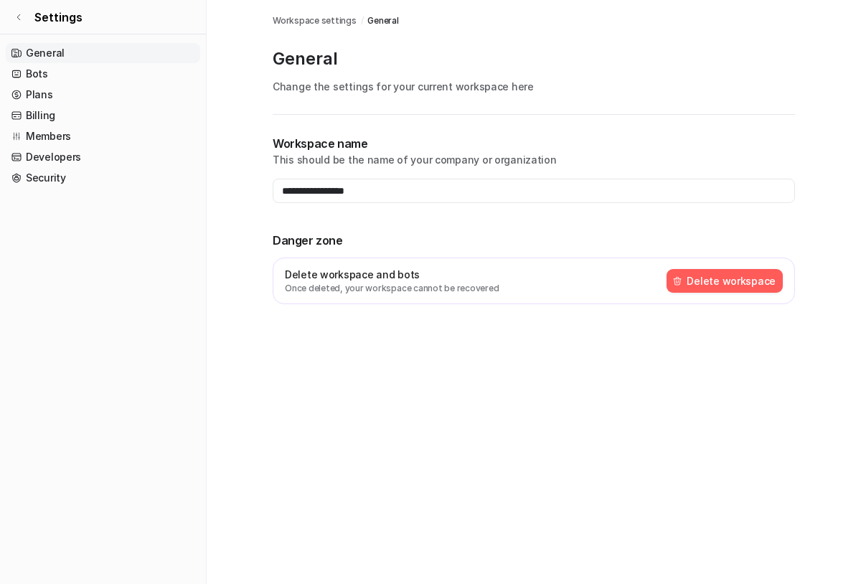
click at [313, 297] on div "Delete workspace and bots Once deleted, your workspace cannot be recovered Dele…" at bounding box center [534, 281] width 522 height 47
click at [313, 276] on p "Delete workspace and bots" at bounding box center [392, 274] width 214 height 15
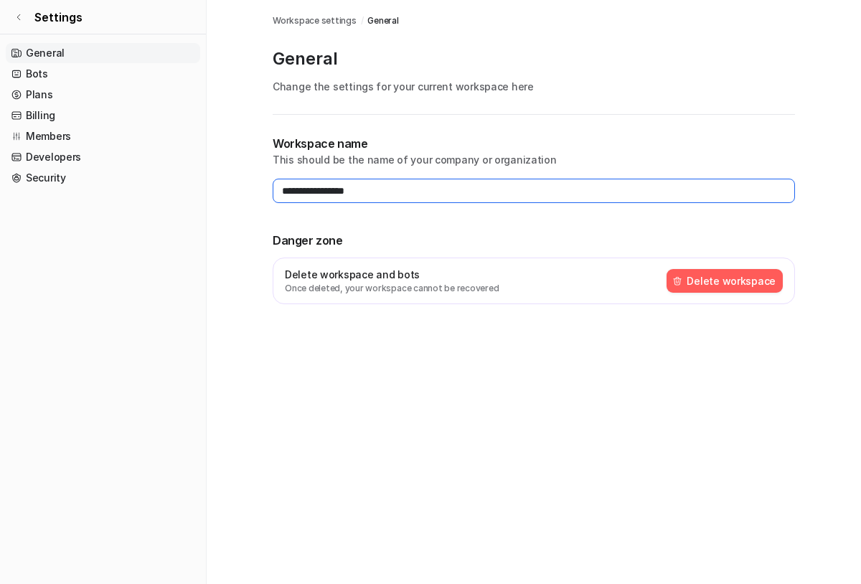
click at [311, 187] on input "**********" at bounding box center [534, 191] width 522 height 24
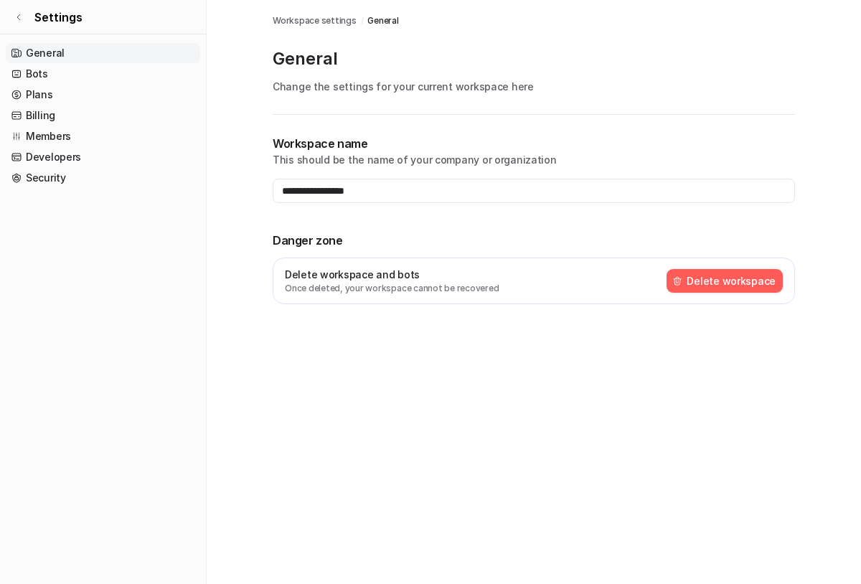
click at [305, 20] on span "Workspace settings" at bounding box center [315, 20] width 84 height 13
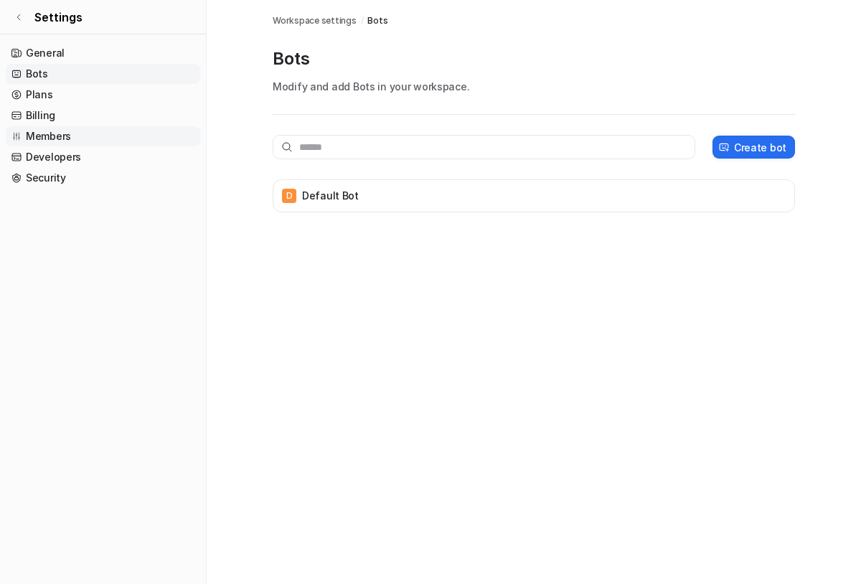
click at [71, 143] on link "Members" at bounding box center [103, 136] width 194 height 20
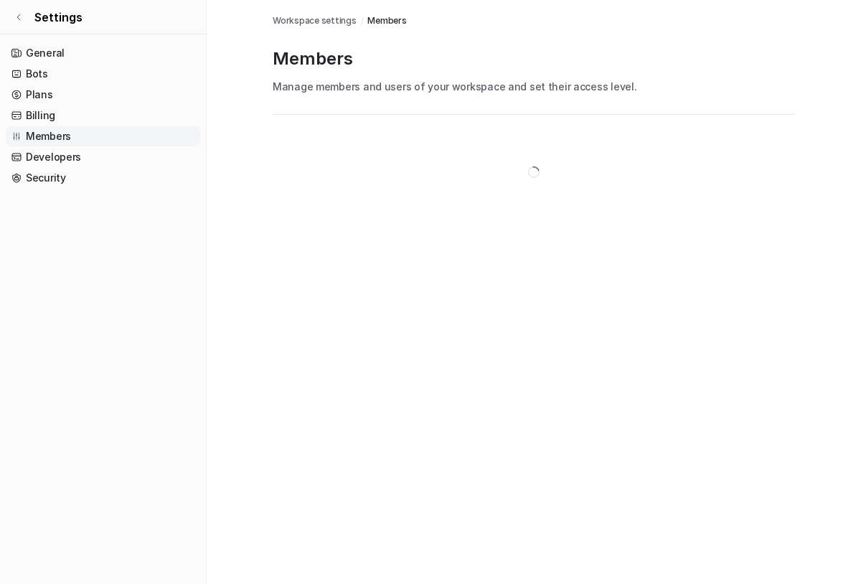
click at [347, 92] on p "Manage members and users of your workspace and set their access level." at bounding box center [534, 86] width 522 height 15
click at [42, 55] on link "General" at bounding box center [103, 53] width 194 height 20
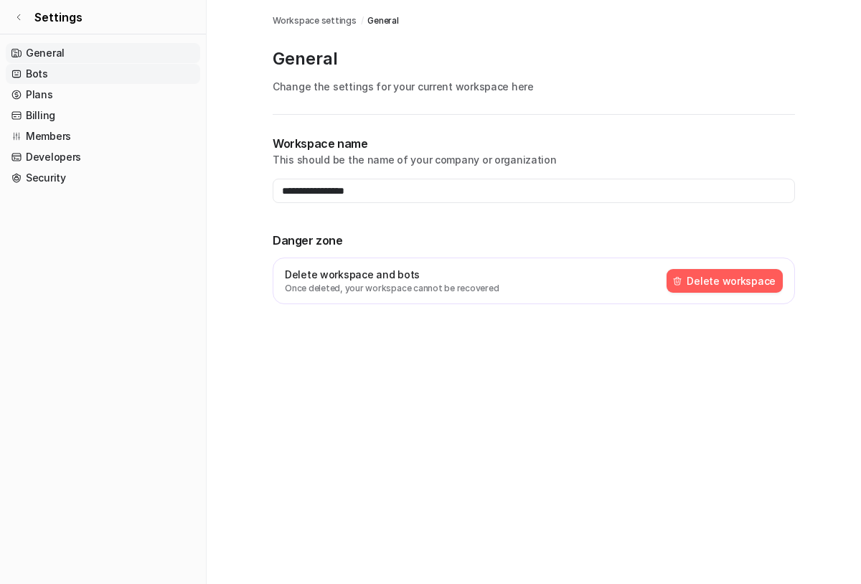
click at [43, 72] on link "Bots" at bounding box center [103, 74] width 194 height 20
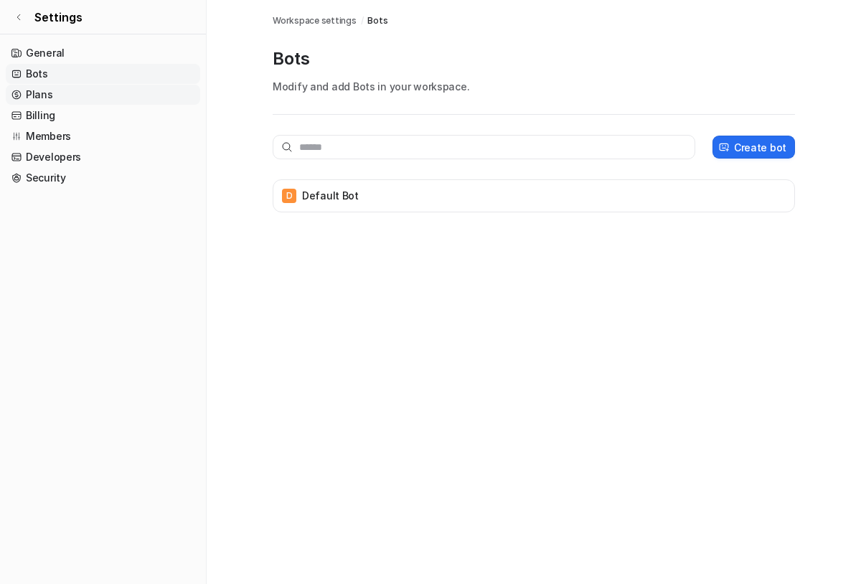
click at [44, 93] on link "Plans" at bounding box center [103, 95] width 194 height 20
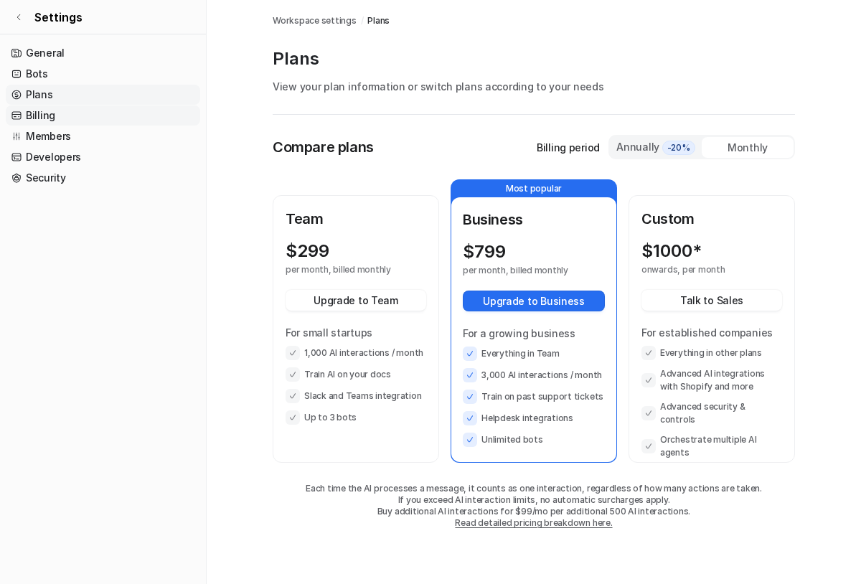
click at [44, 113] on link "Billing" at bounding box center [103, 116] width 194 height 20
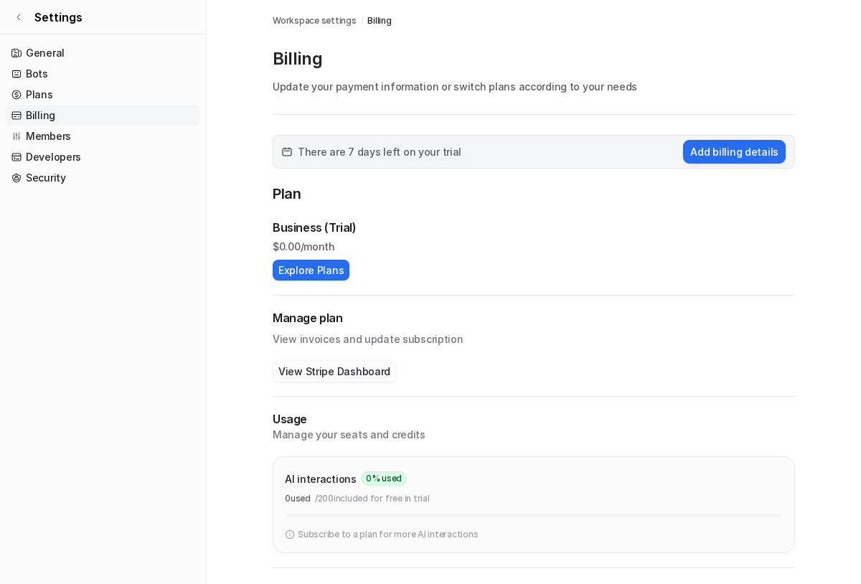
click at [314, 371] on button "View Stripe Dashboard" at bounding box center [334, 371] width 123 height 21
